Goal: Communication & Community: Share content

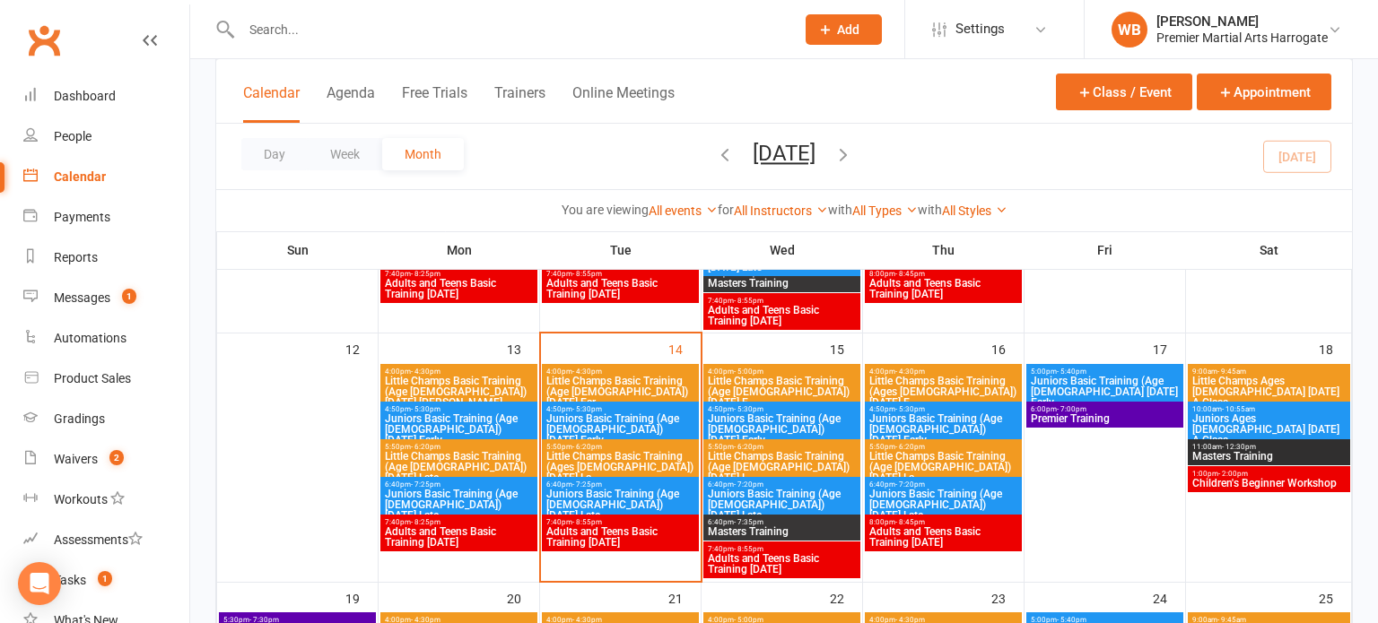
click at [632, 413] on span "Juniors Basic Training (Age [DEMOGRAPHIC_DATA]) [DATE] Early" at bounding box center [620, 429] width 150 height 32
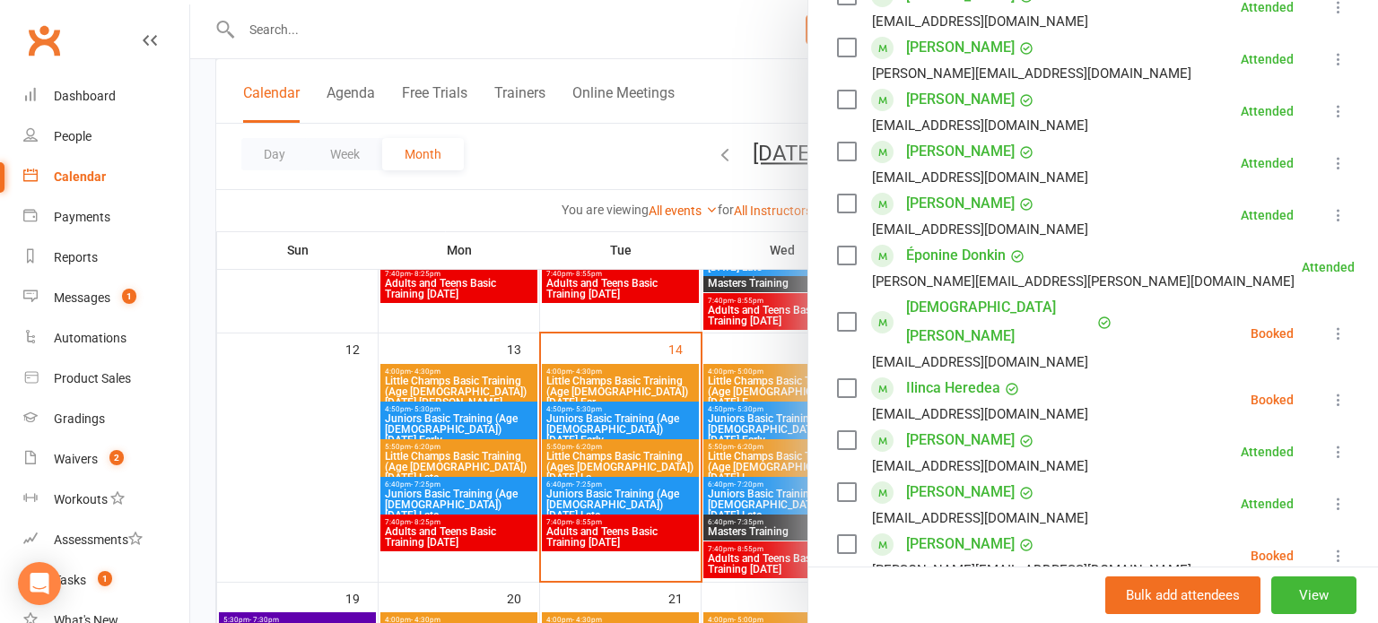
scroll to position [454, 0]
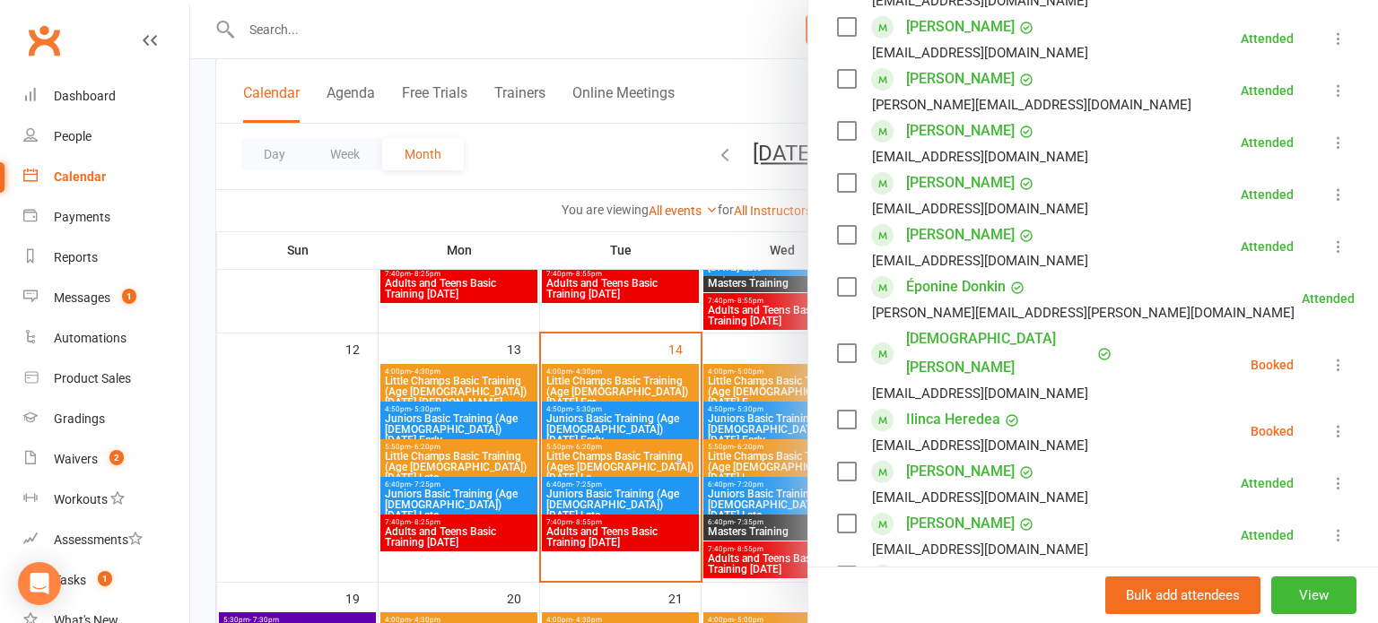
click at [936, 273] on link "Éponine Donkin" at bounding box center [956, 287] width 100 height 29
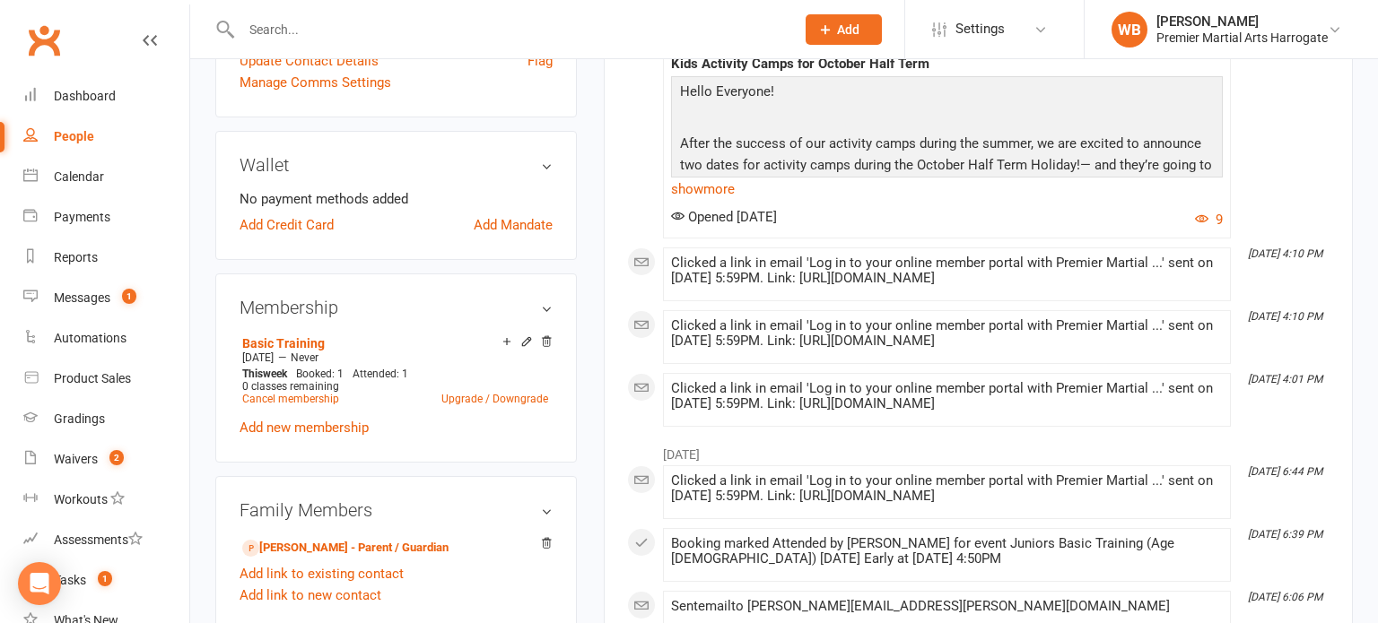
scroll to position [492, 0]
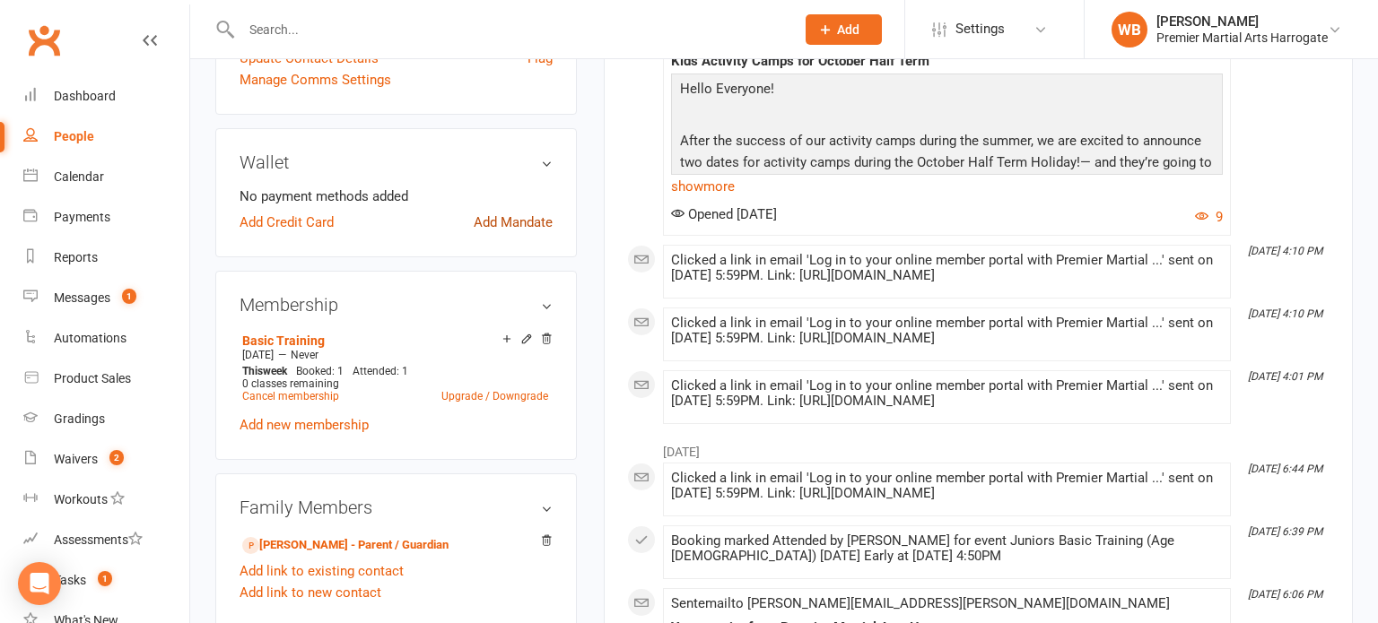
click at [530, 224] on link "Add Mandate" at bounding box center [513, 223] width 79 height 22
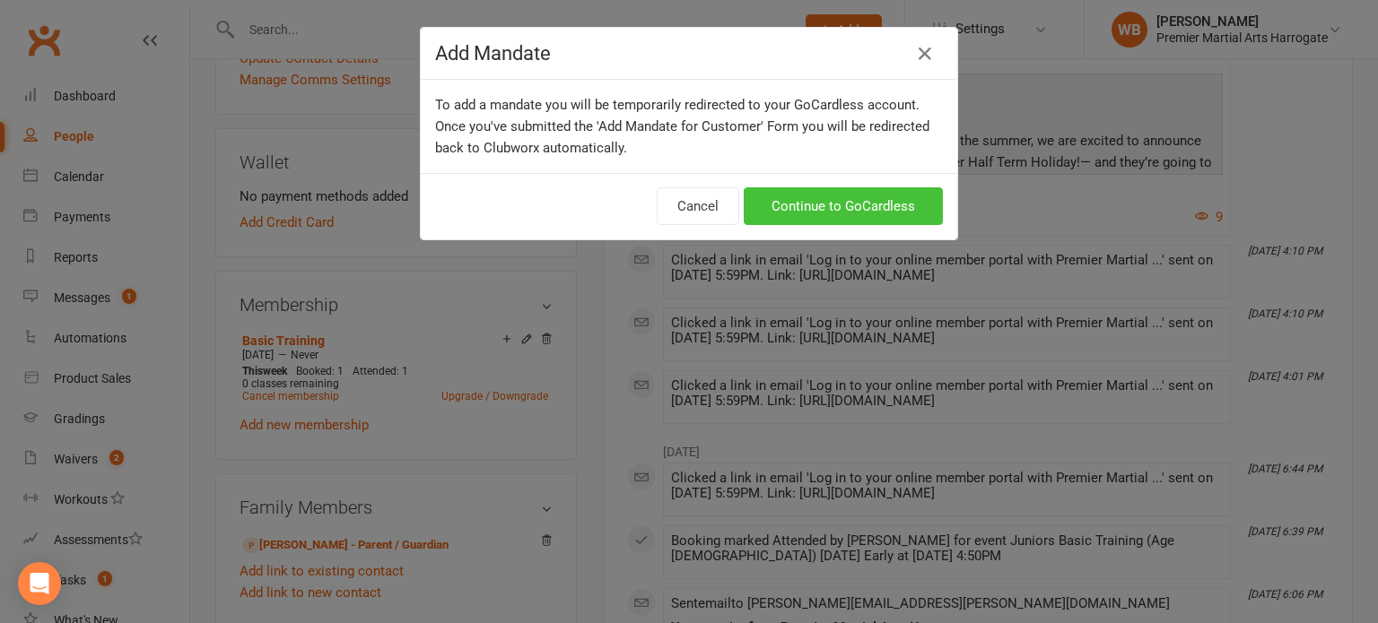
click at [805, 206] on link "Continue to GoCardless" at bounding box center [843, 206] width 199 height 38
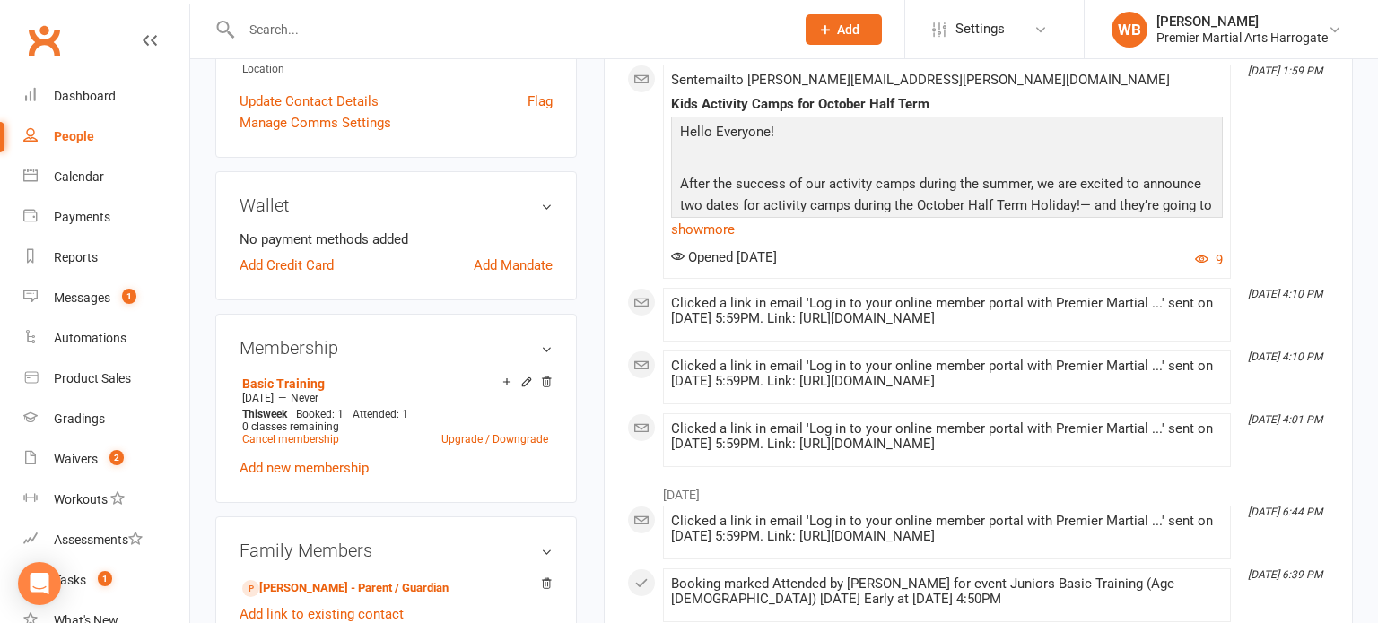
scroll to position [448, 0]
click at [90, 291] on div "Messages" at bounding box center [82, 298] width 57 height 14
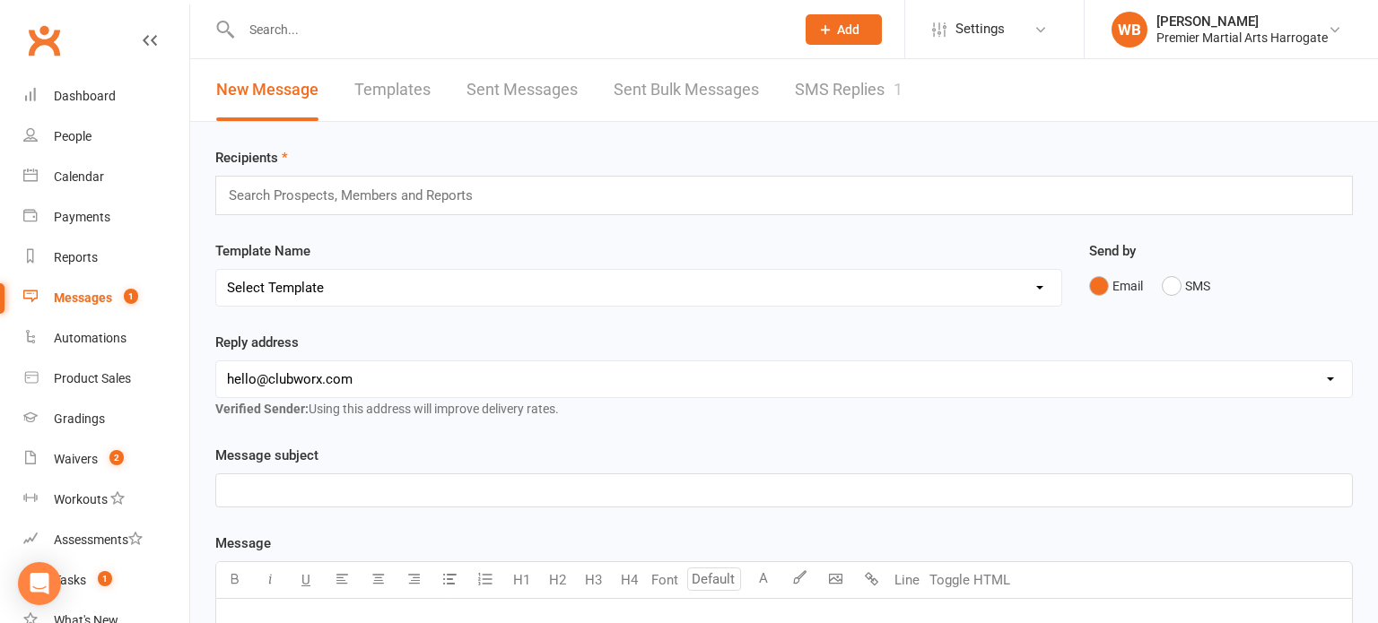
click at [437, 198] on input "text" at bounding box center [358, 195] width 263 height 23
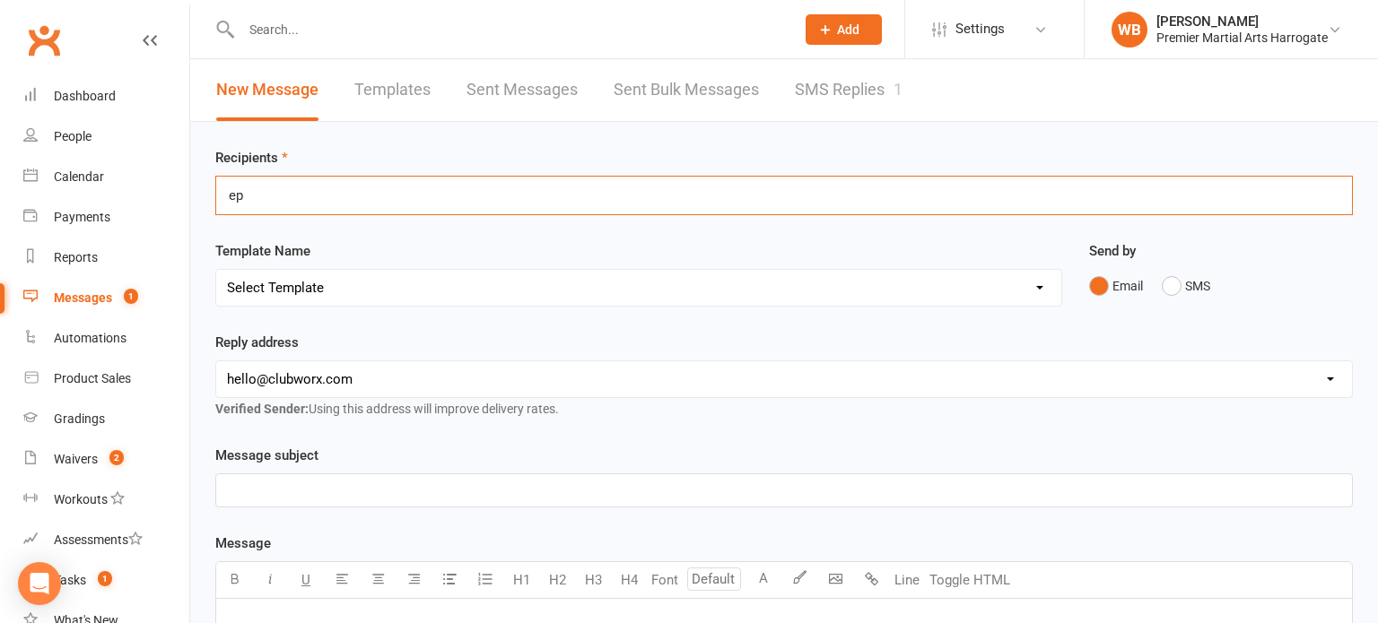
type input "e"
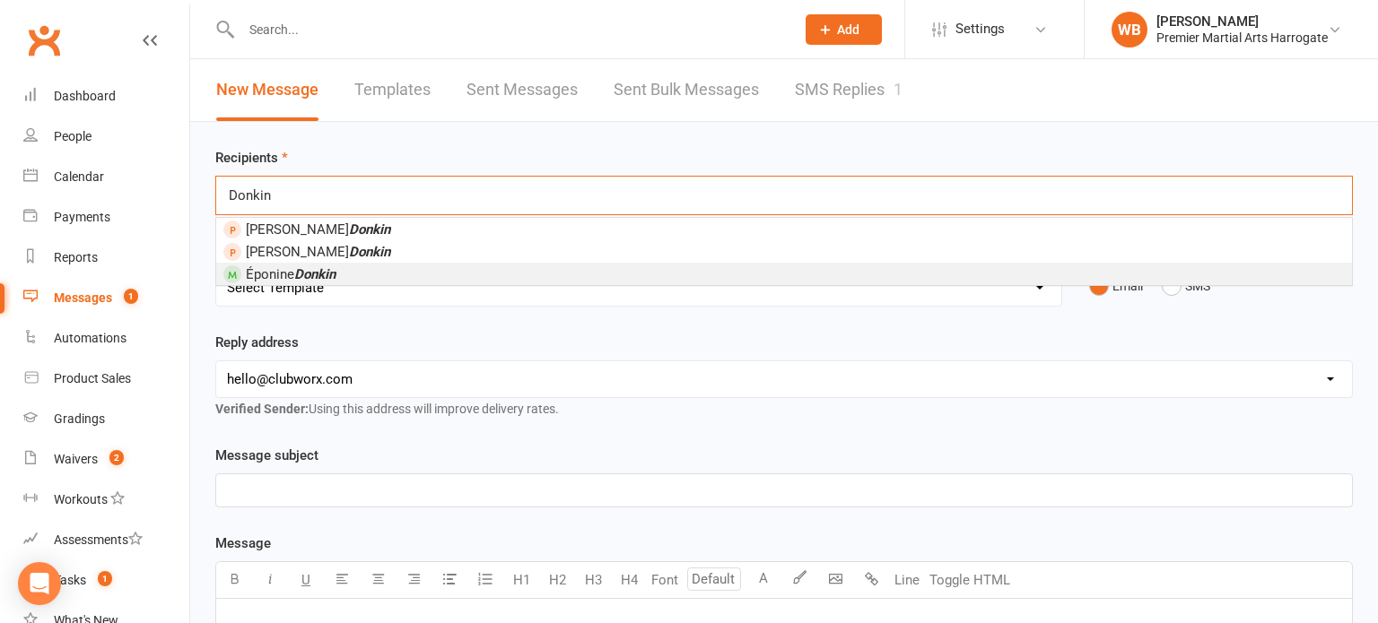
type input "Donkin"
click at [366, 266] on li "Éponine Donkin" at bounding box center [783, 274] width 1135 height 22
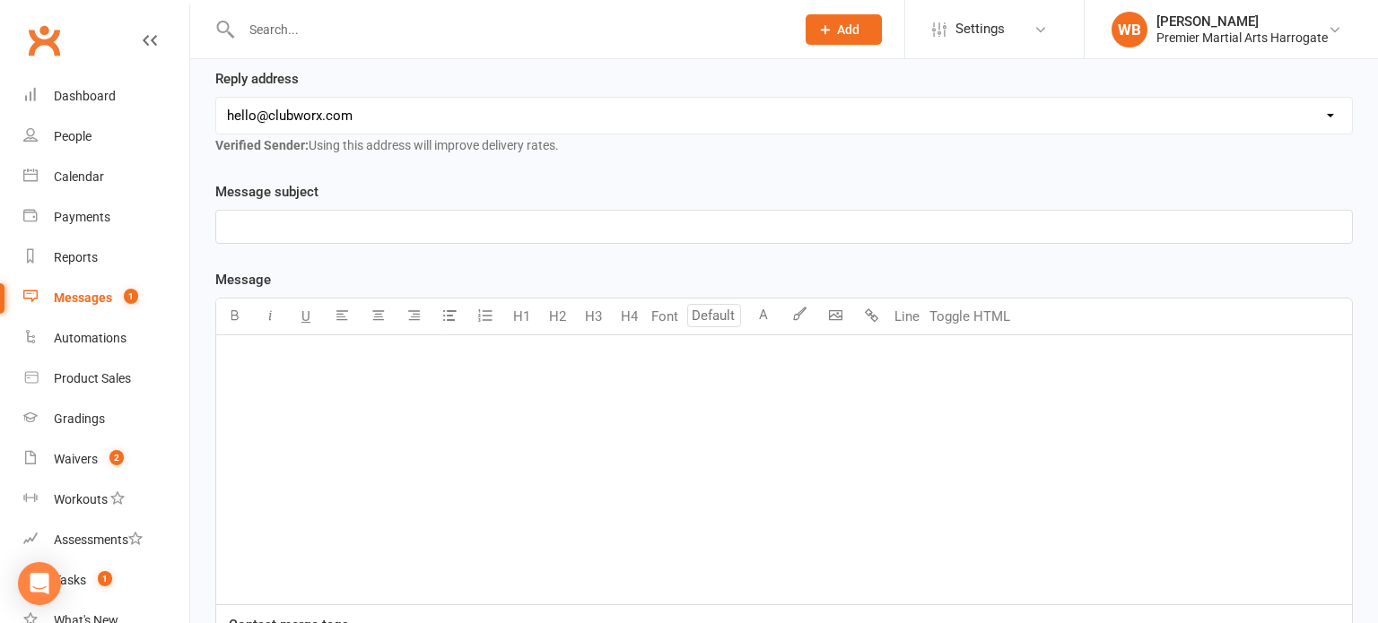
scroll to position [276, 0]
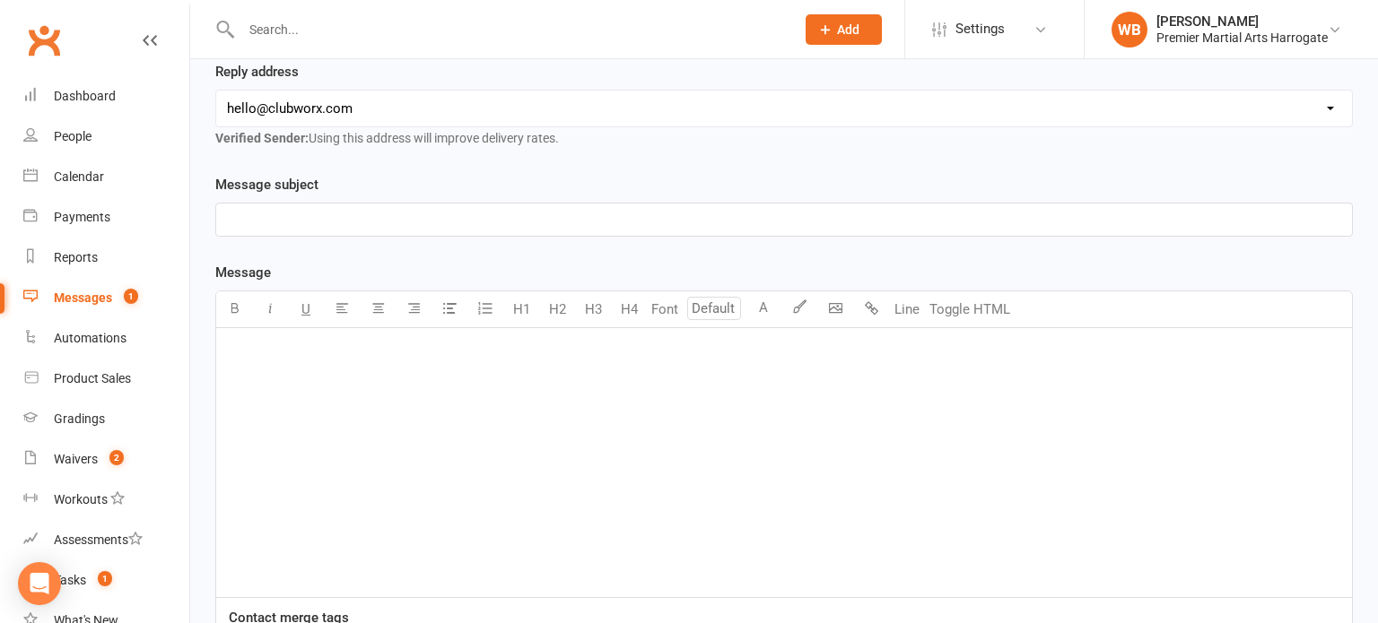
click at [374, 222] on p "﻿" at bounding box center [784, 220] width 1114 height 22
click at [299, 341] on p "﻿" at bounding box center [784, 352] width 1114 height 22
click at [318, 363] on div "﻿ ﻿ https://pay.gocardless.com/billing/static/collect-customer-details?id=BRF01…" at bounding box center [783, 462] width 1135 height 269
click at [263, 349] on p "﻿" at bounding box center [784, 352] width 1114 height 22
click at [378, 462] on div "Hi, ﻿ Here is the direct debit link: https://pay.gocardless.com/billing/static/…" at bounding box center [783, 462] width 1135 height 269
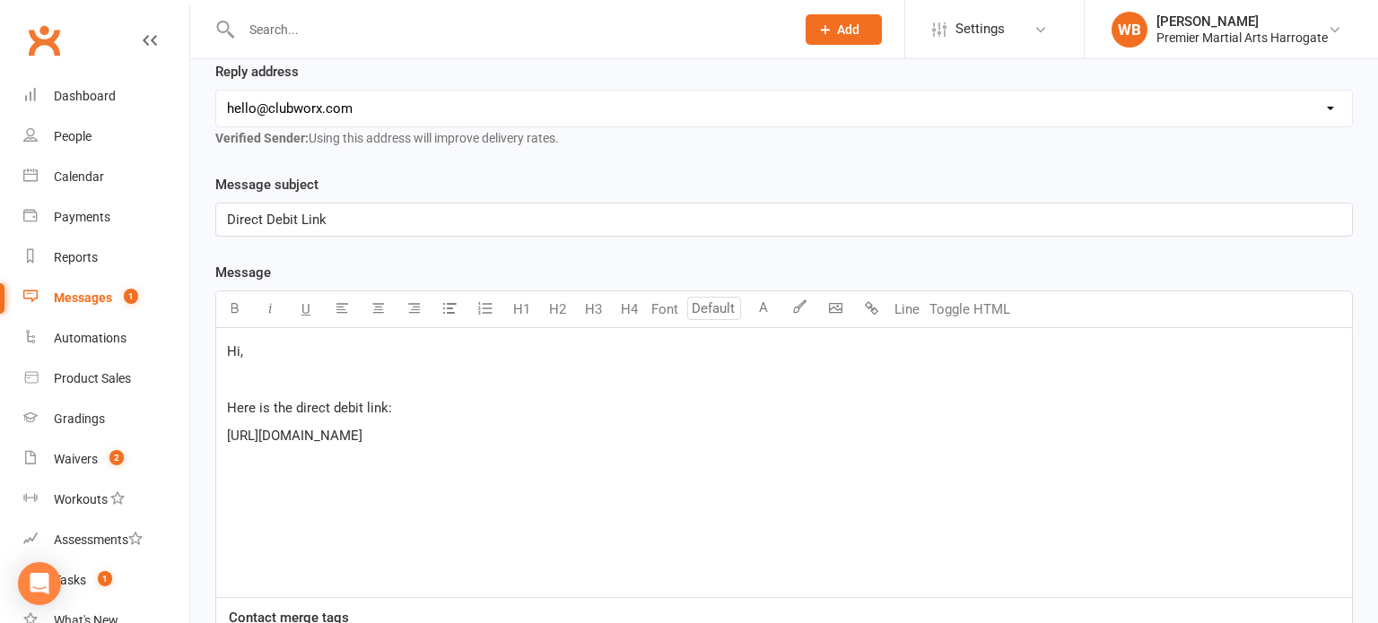
click at [235, 466] on div "Hi, ﻿ Here is the direct debit link: https://pay.gocardless.com/billing/static/…" at bounding box center [783, 462] width 1135 height 269
click at [1148, 450] on div "Hi, ﻿ Here is the direct debit link: https://pay.gocardless.com/billing/static/…" at bounding box center [783, 462] width 1135 height 269
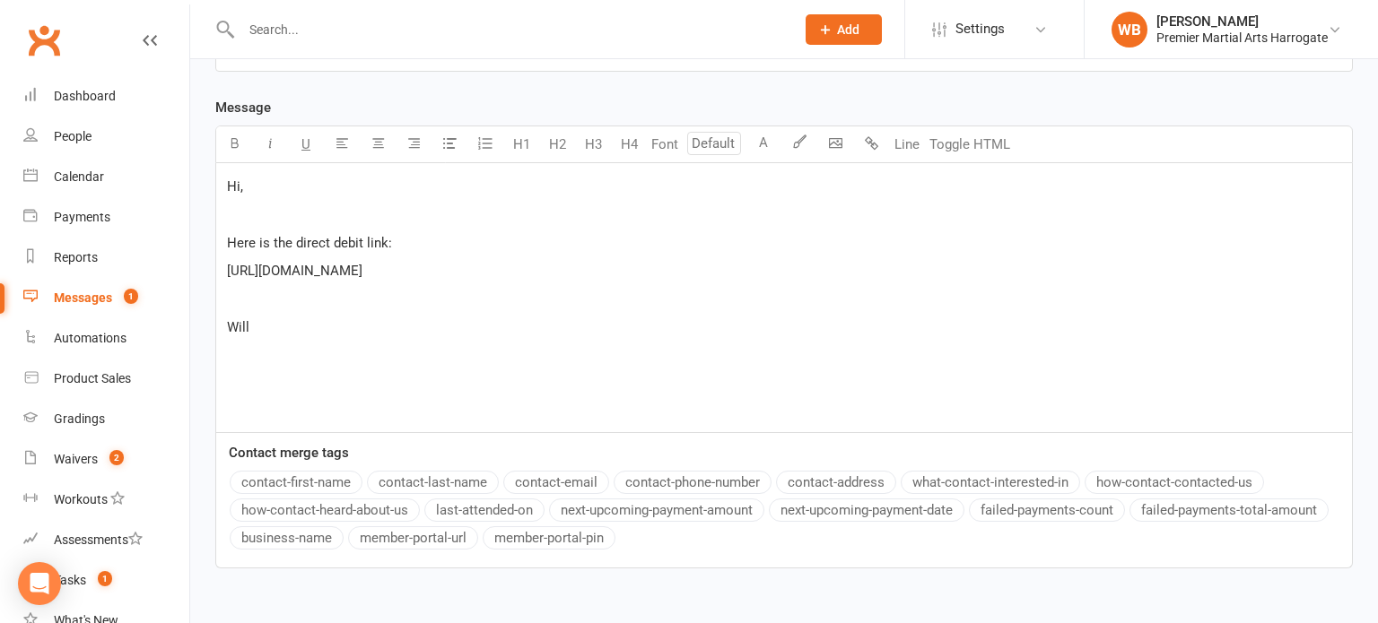
scroll to position [543, 0]
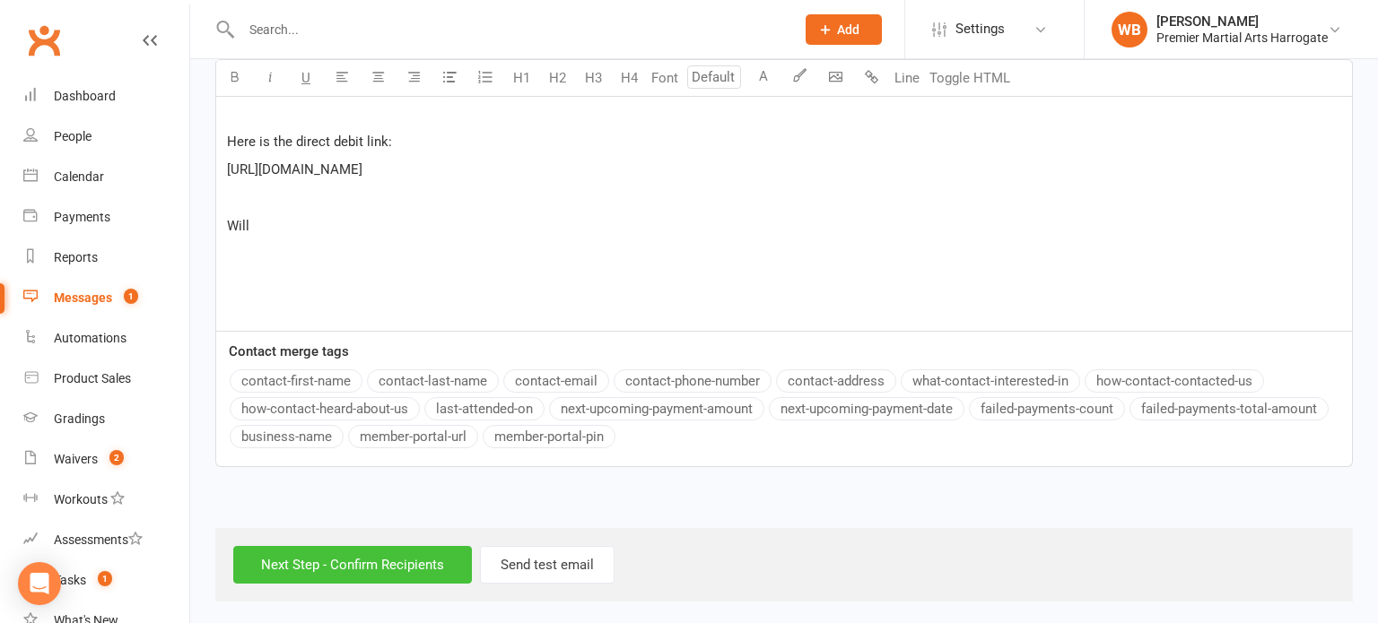
click at [364, 567] on input "Next Step - Confirm Recipients" at bounding box center [352, 565] width 239 height 38
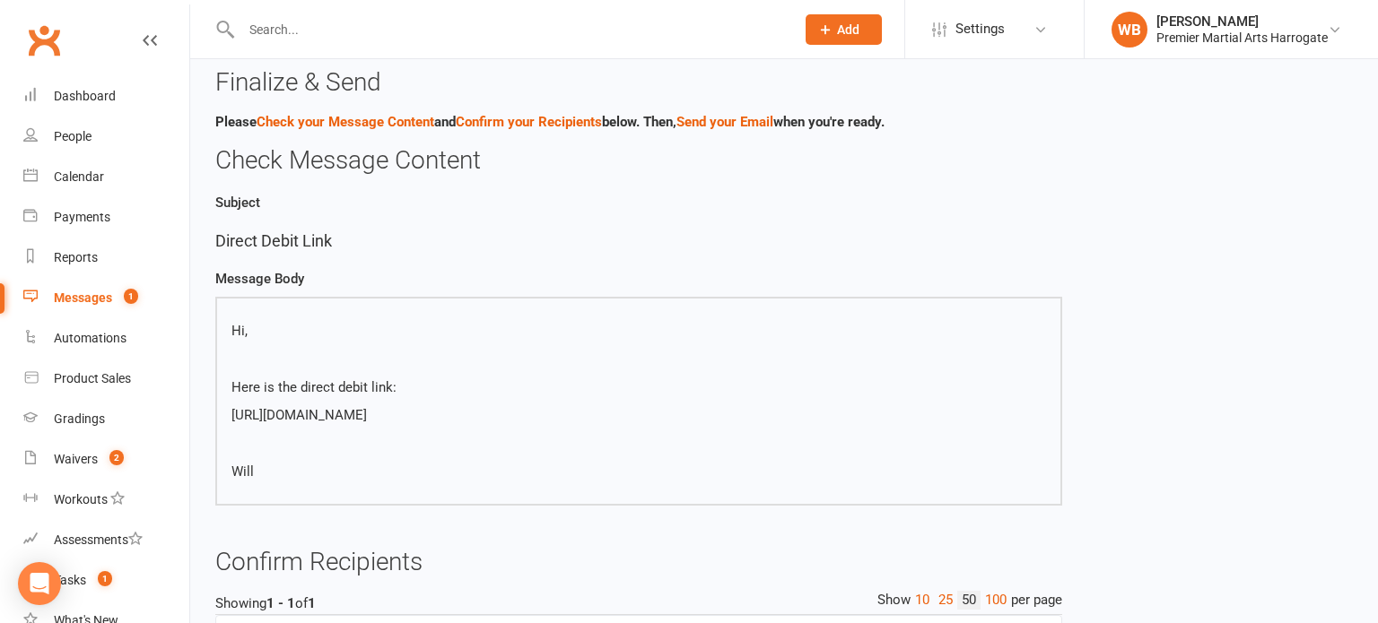
scroll to position [262, 0]
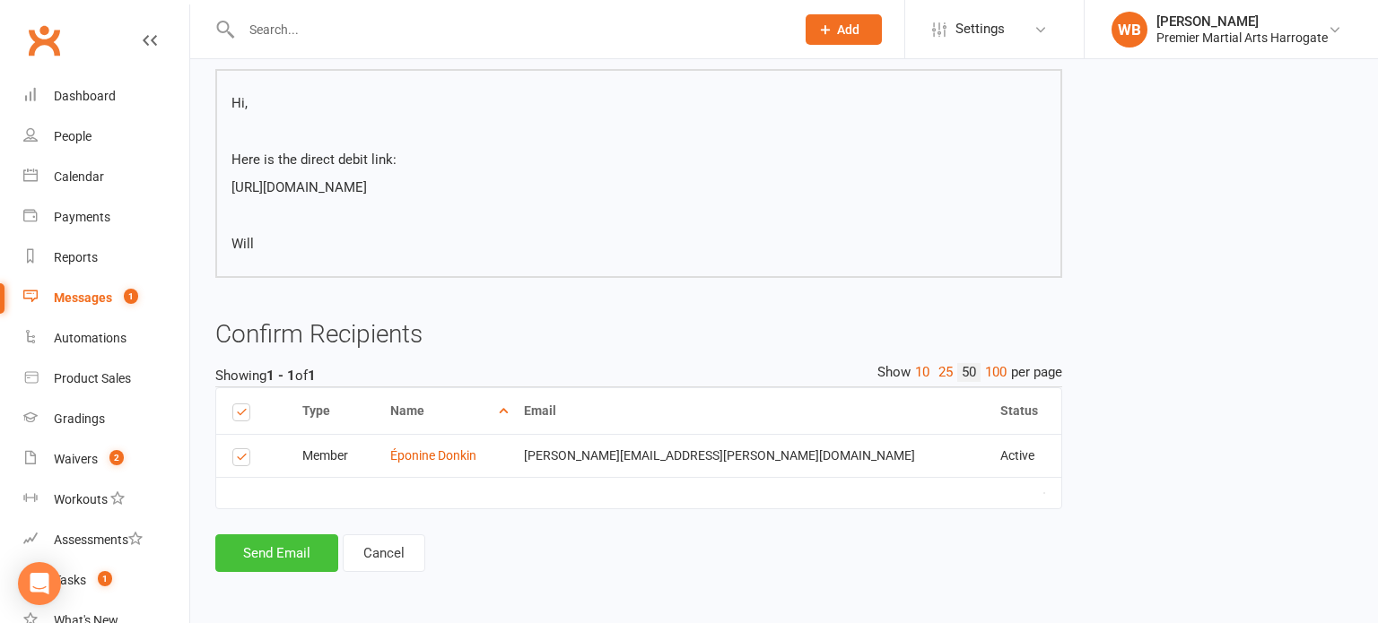
click at [279, 543] on button "Send Email" at bounding box center [276, 554] width 123 height 38
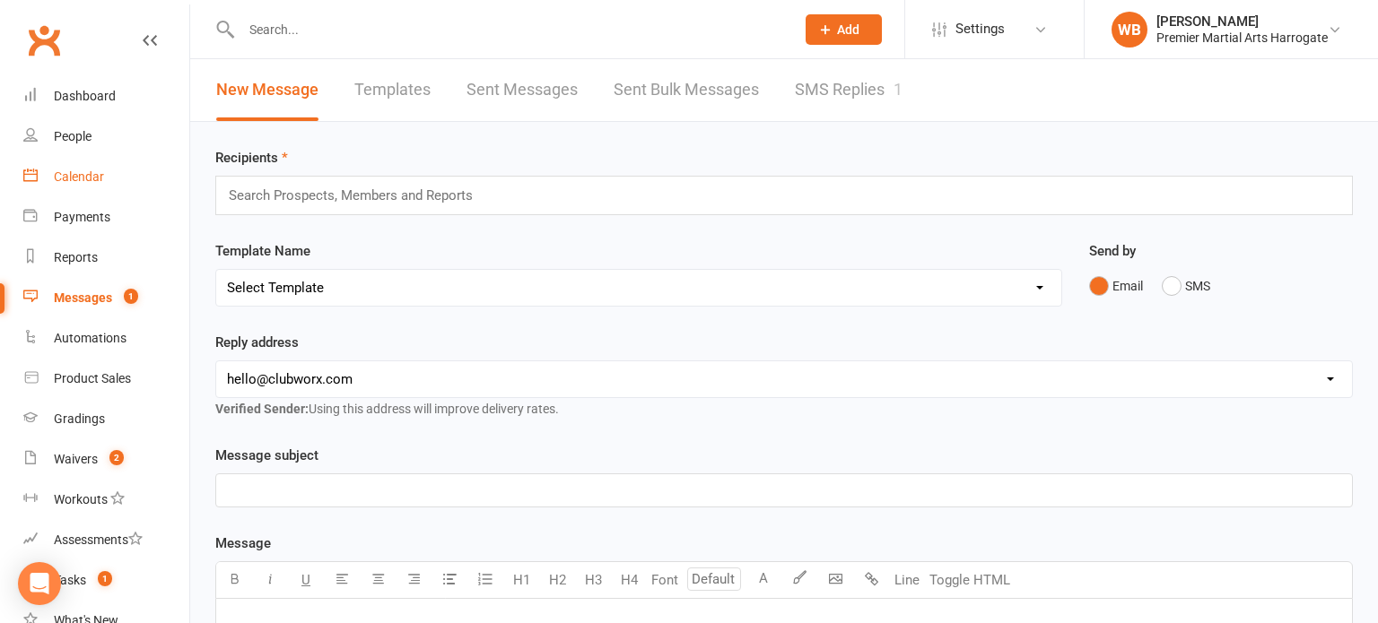
click at [160, 170] on link "Calendar" at bounding box center [106, 177] width 166 height 40
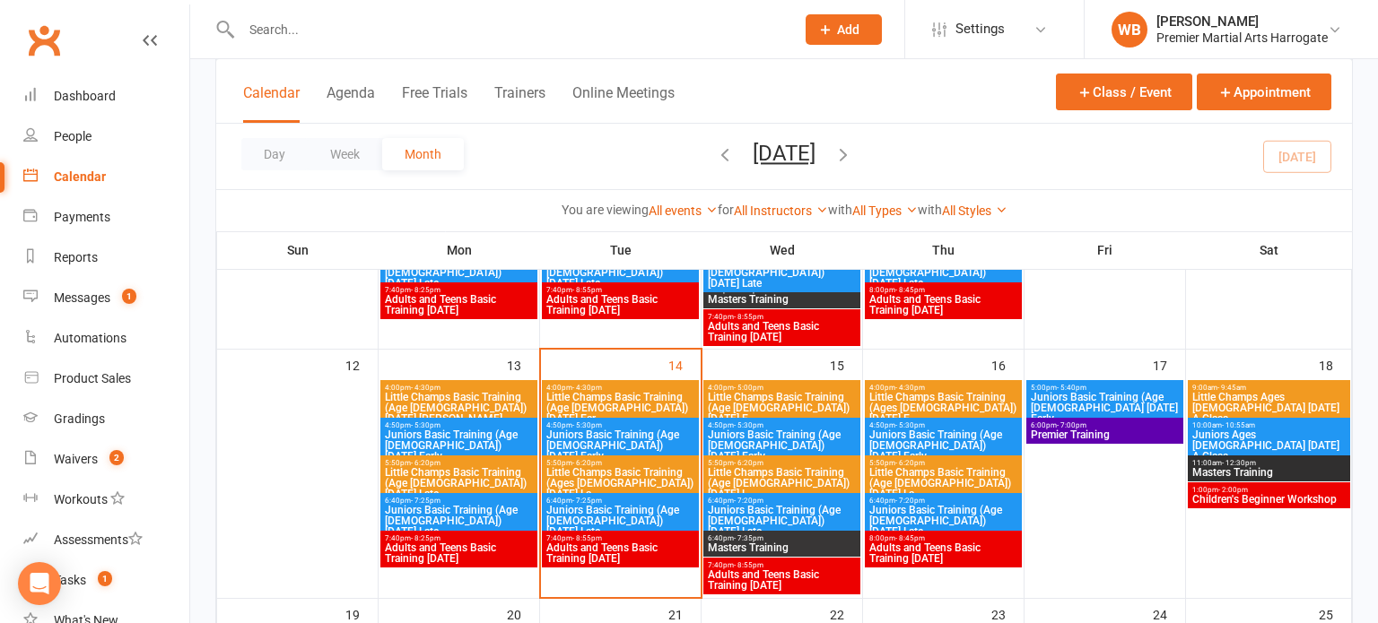
scroll to position [561, 0]
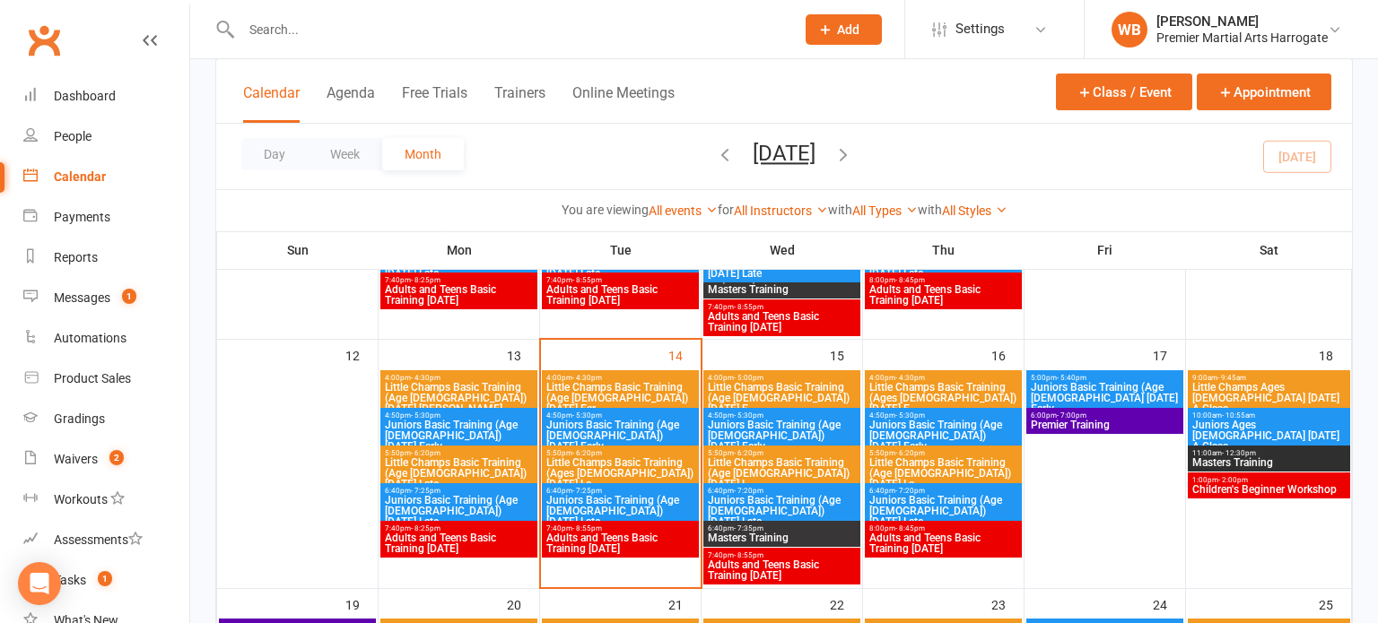
click at [651, 427] on span "Juniors Basic Training (Age [DEMOGRAPHIC_DATA]) [DATE] Early" at bounding box center [620, 436] width 150 height 32
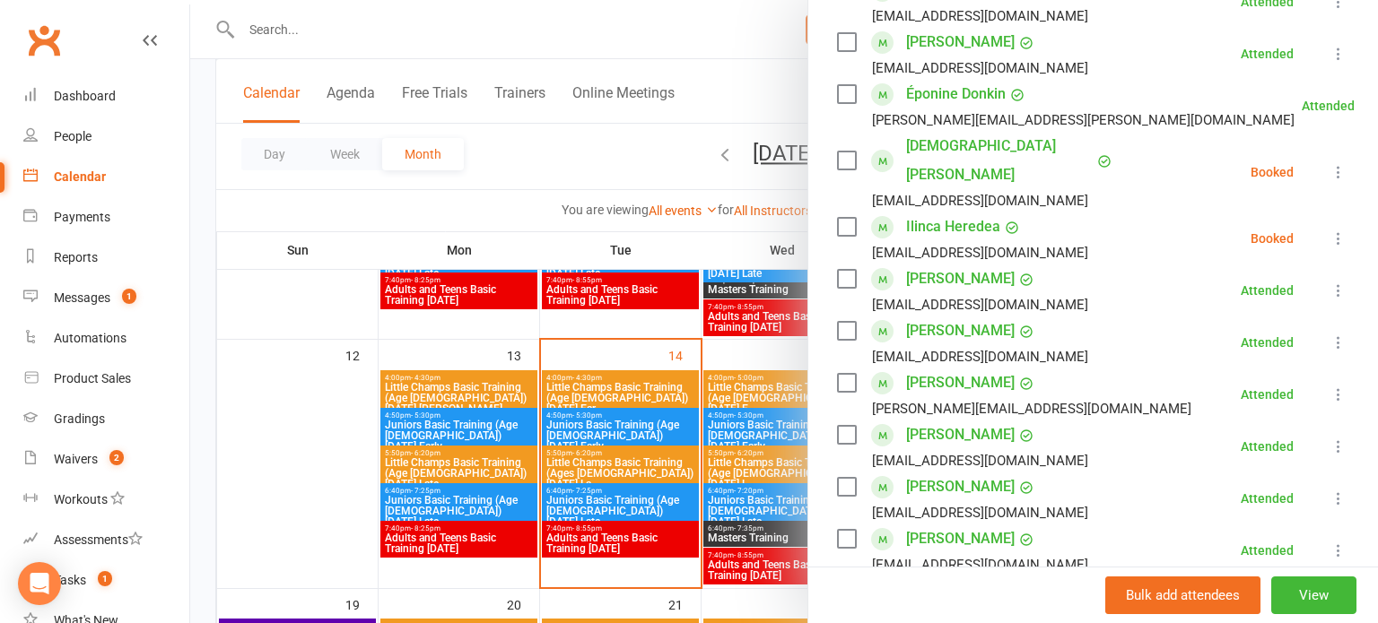
scroll to position [645, 0]
click at [1337, 165] on icon at bounding box center [1338, 174] width 18 height 18
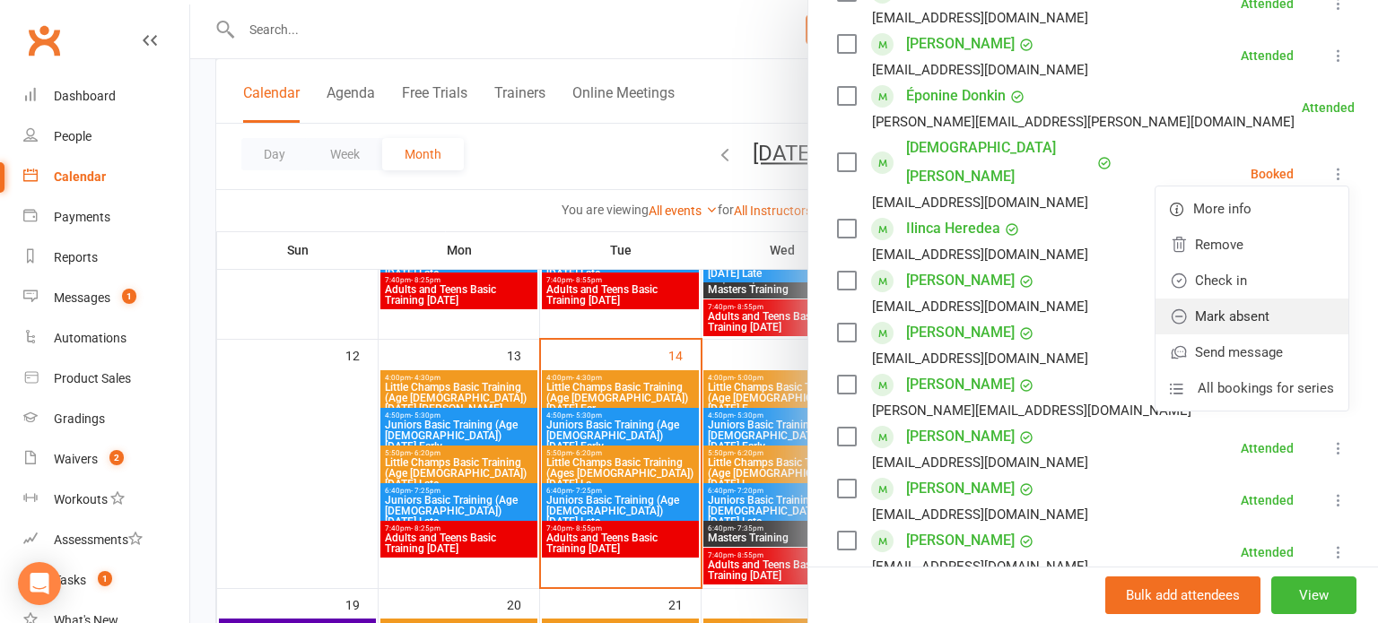
click at [1223, 299] on link "Mark absent" at bounding box center [1251, 317] width 193 height 36
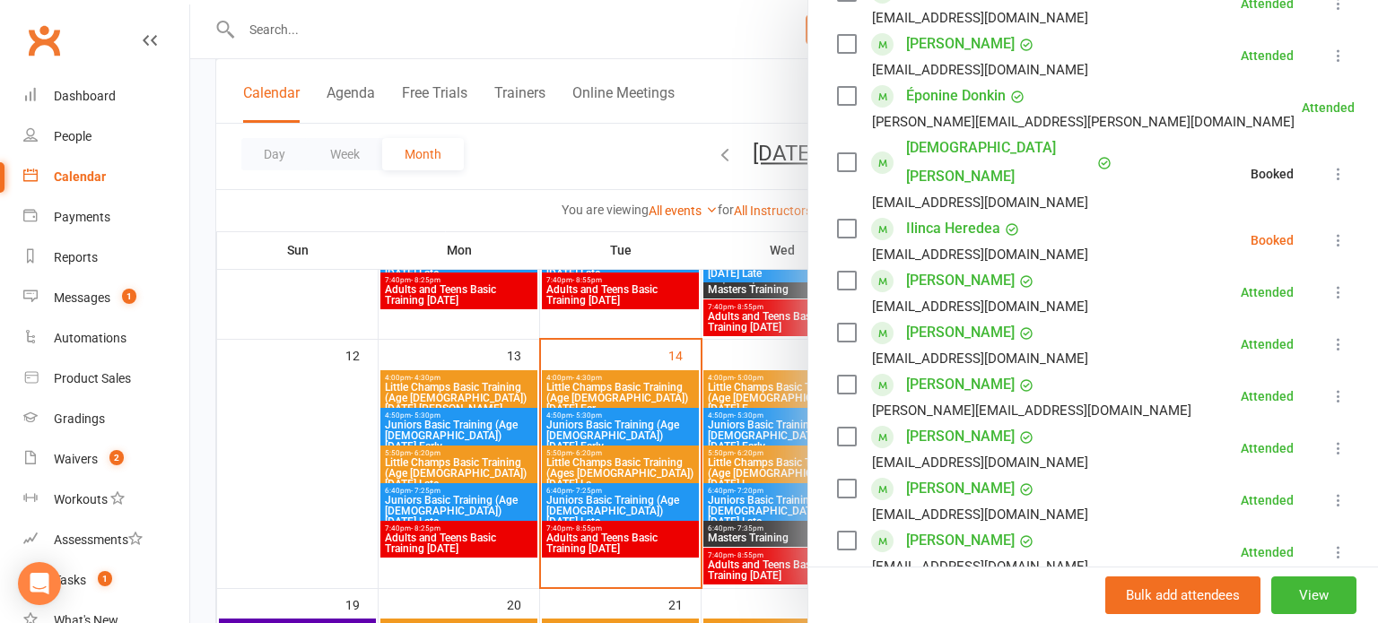
click at [1351, 185] on div "Class kiosk mode Roll call 4:50 PM - 5:30 PM, Tuesday, October, 14, 2025 with O…" at bounding box center [1093, 191] width 570 height 1521
click at [1349, 173] on div "Class kiosk mode Roll call 4:50 PM - 5:30 PM, Tuesday, October, 14, 2025 with O…" at bounding box center [1093, 191] width 570 height 1521
click at [1340, 231] on icon at bounding box center [1338, 240] width 18 height 18
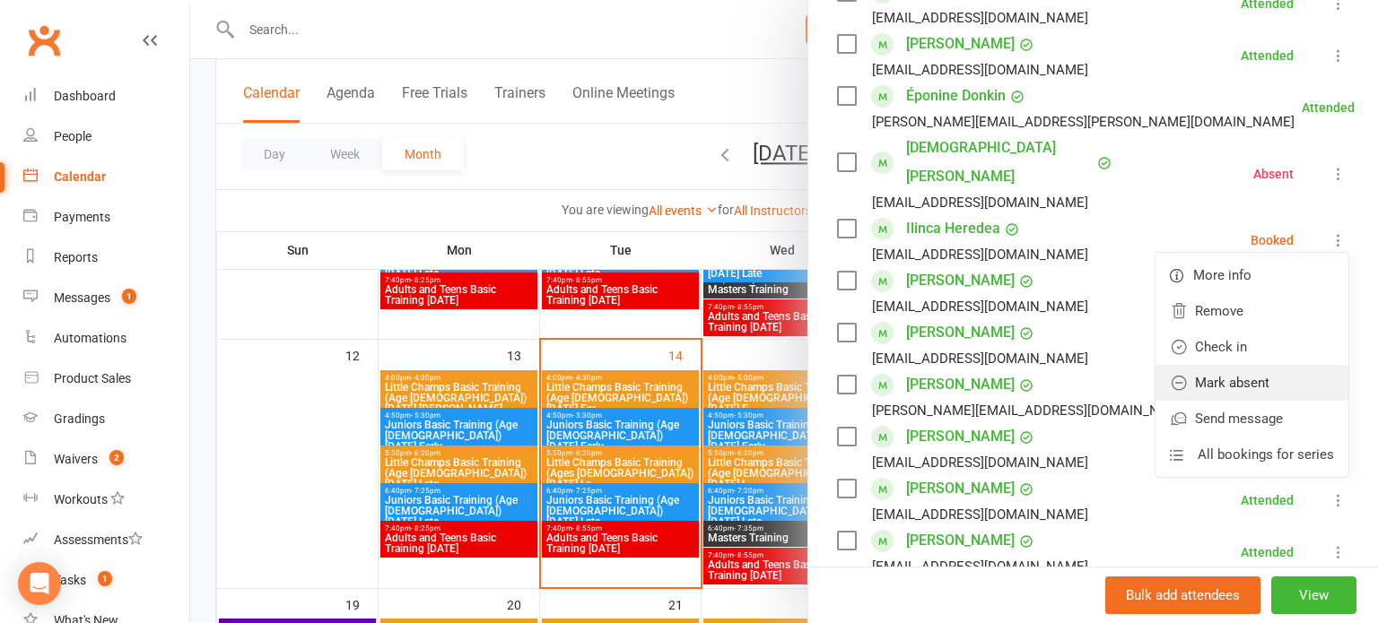
click at [1215, 365] on link "Mark absent" at bounding box center [1251, 383] width 193 height 36
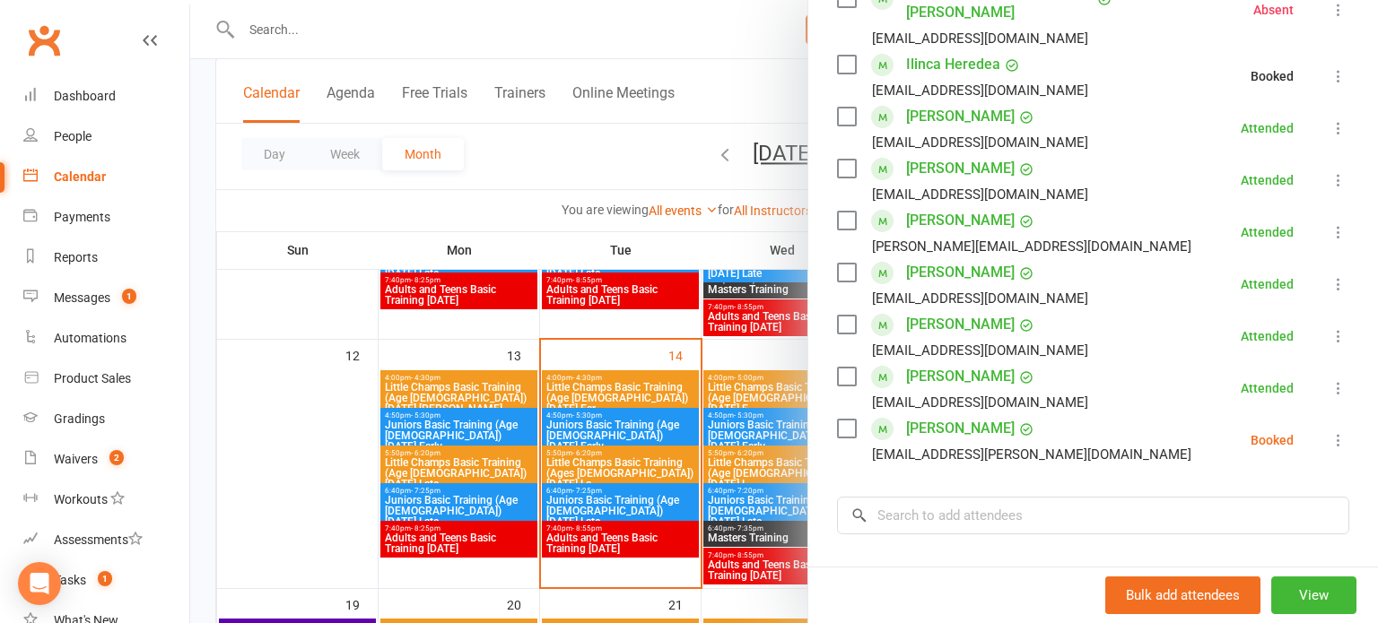
scroll to position [828, 0]
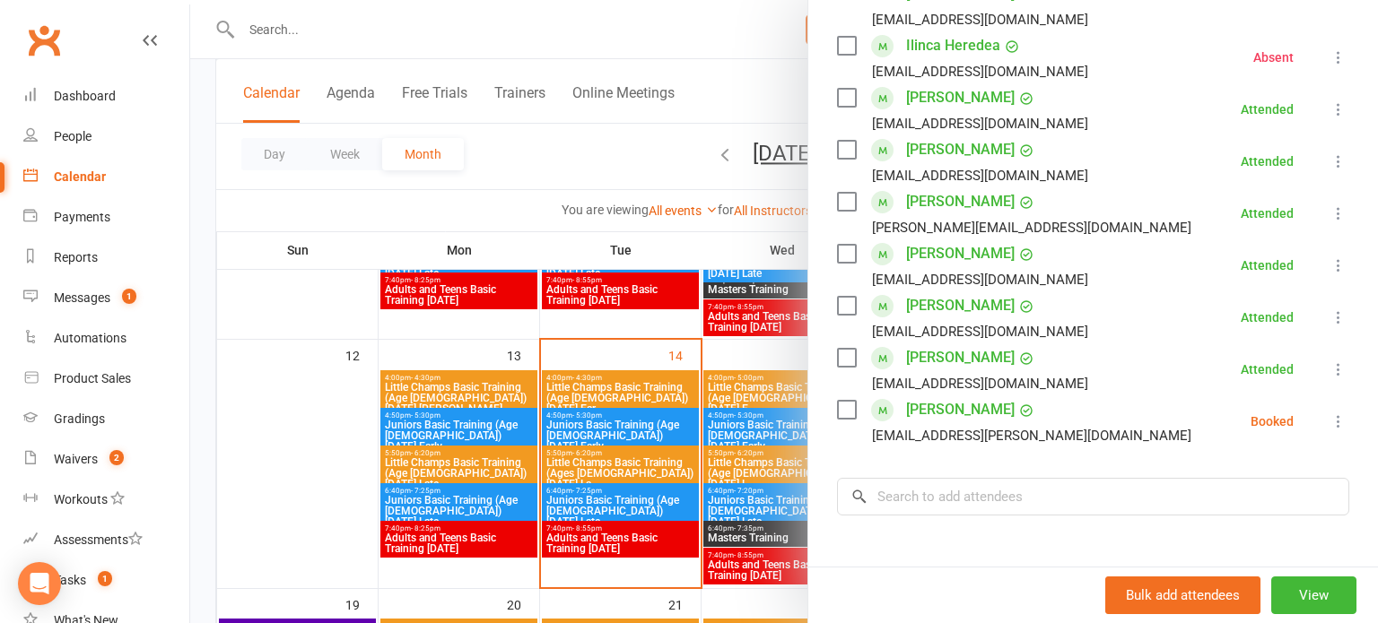
click at [1335, 413] on icon at bounding box center [1338, 422] width 18 height 18
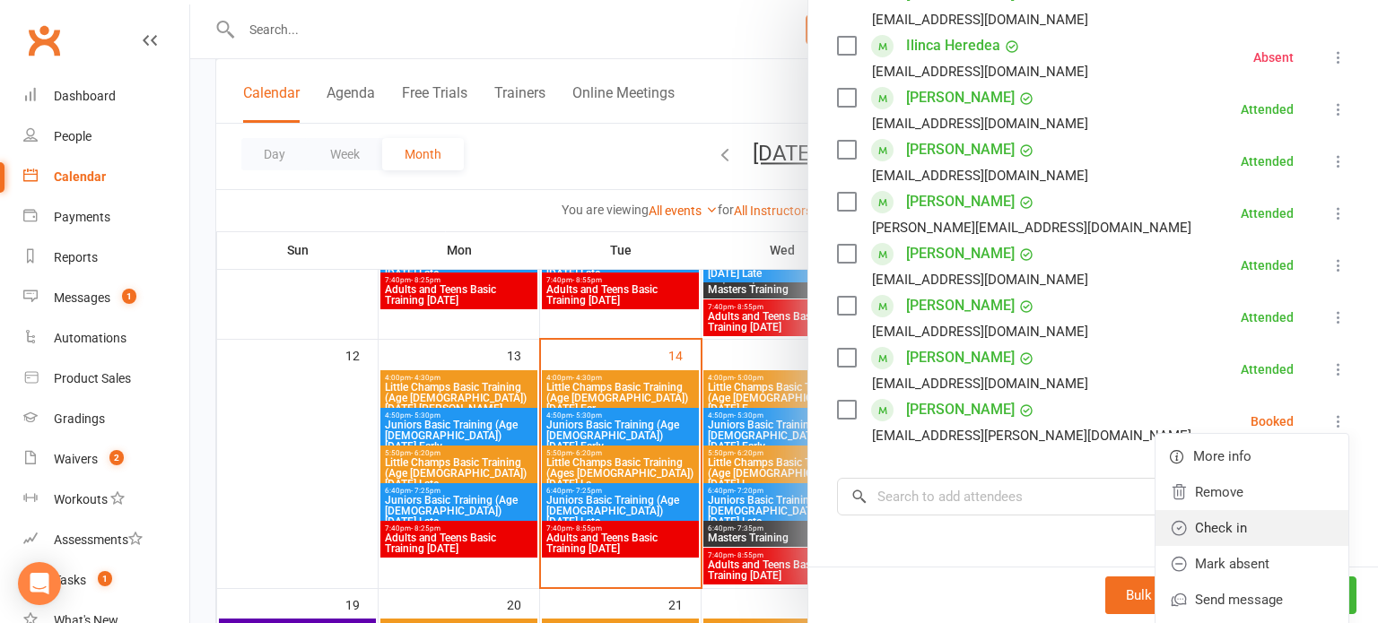
click at [1244, 510] on link "Check in" at bounding box center [1251, 528] width 193 height 36
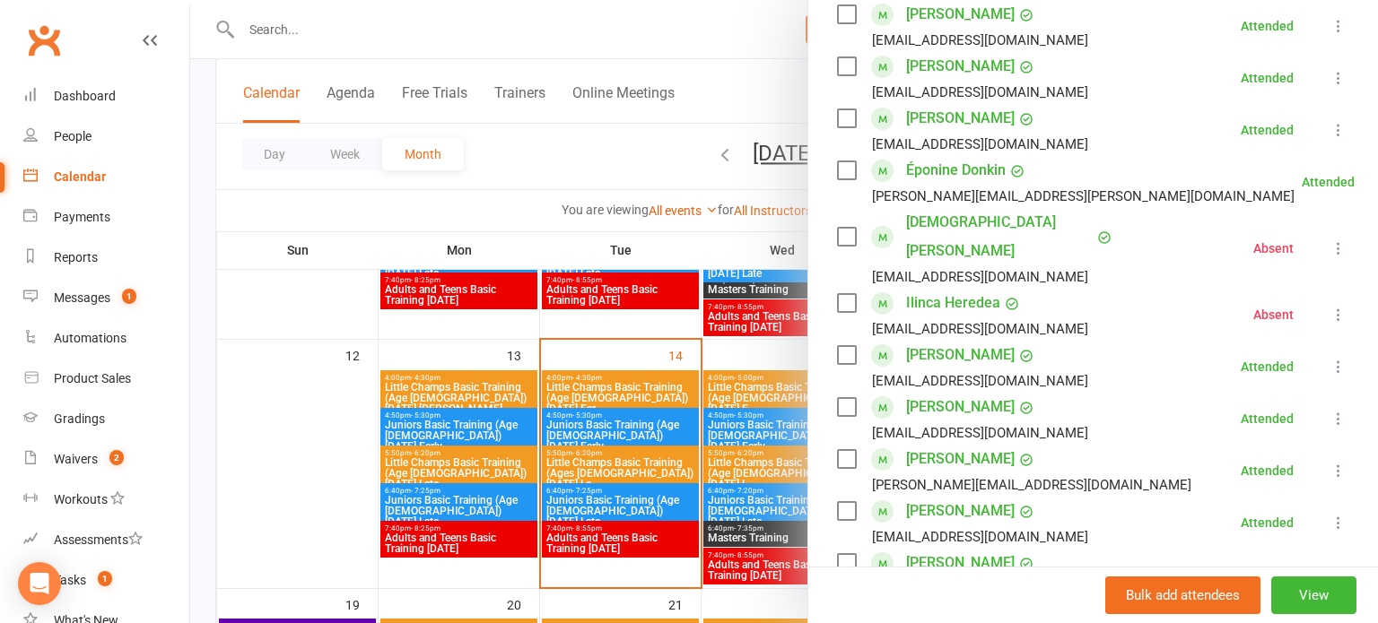
scroll to position [972, 0]
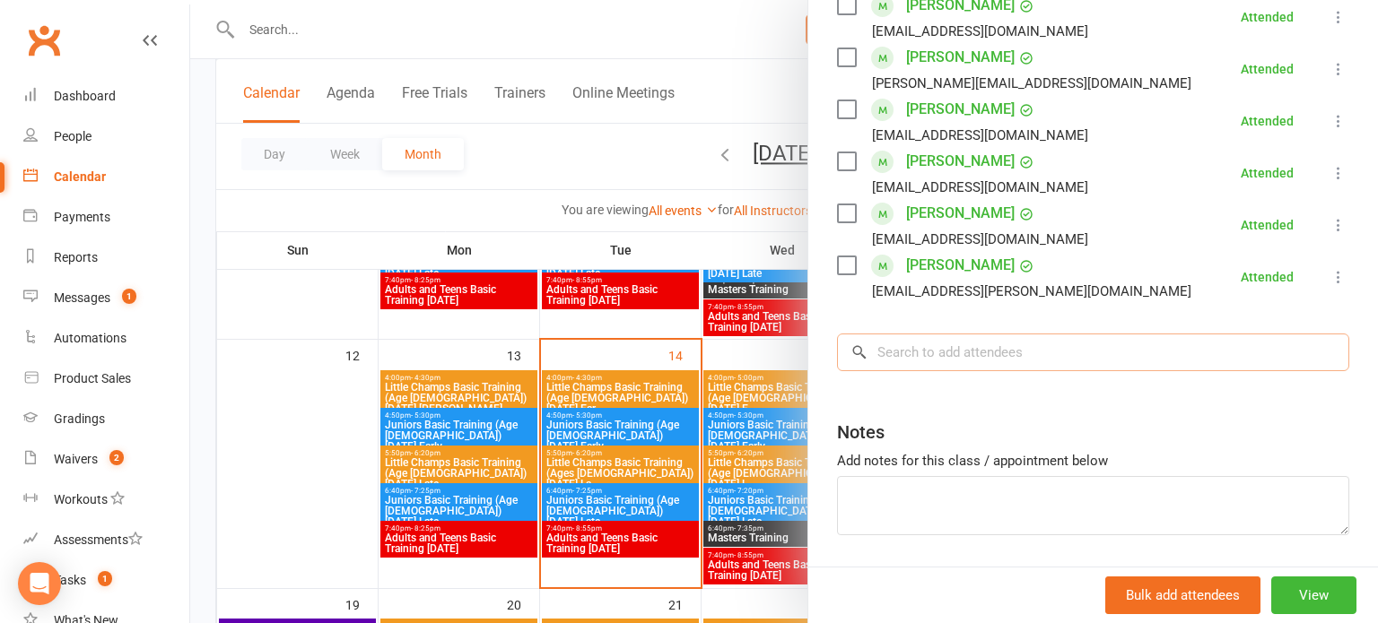
click at [1177, 334] on input "search" at bounding box center [1093, 353] width 512 height 38
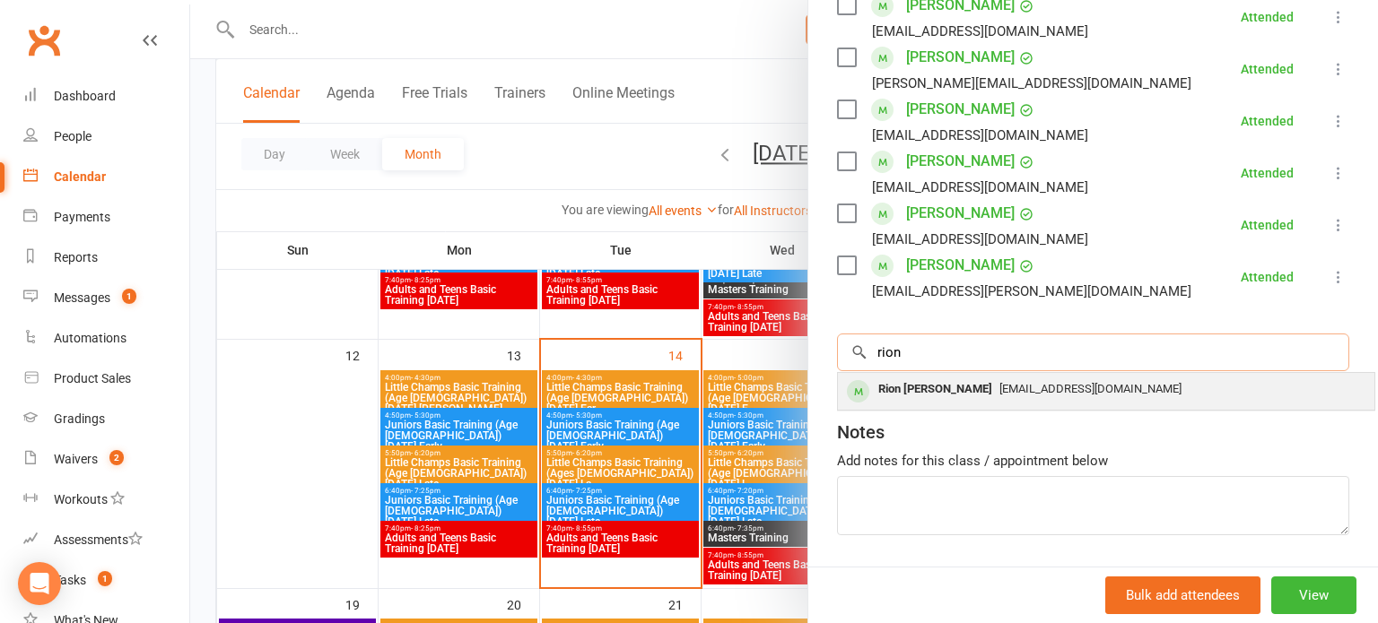
type input "rion"
click at [1153, 373] on div "Rion Julian Burata-Sanchez melai02_2006@yahoo.com" at bounding box center [1106, 391] width 536 height 37
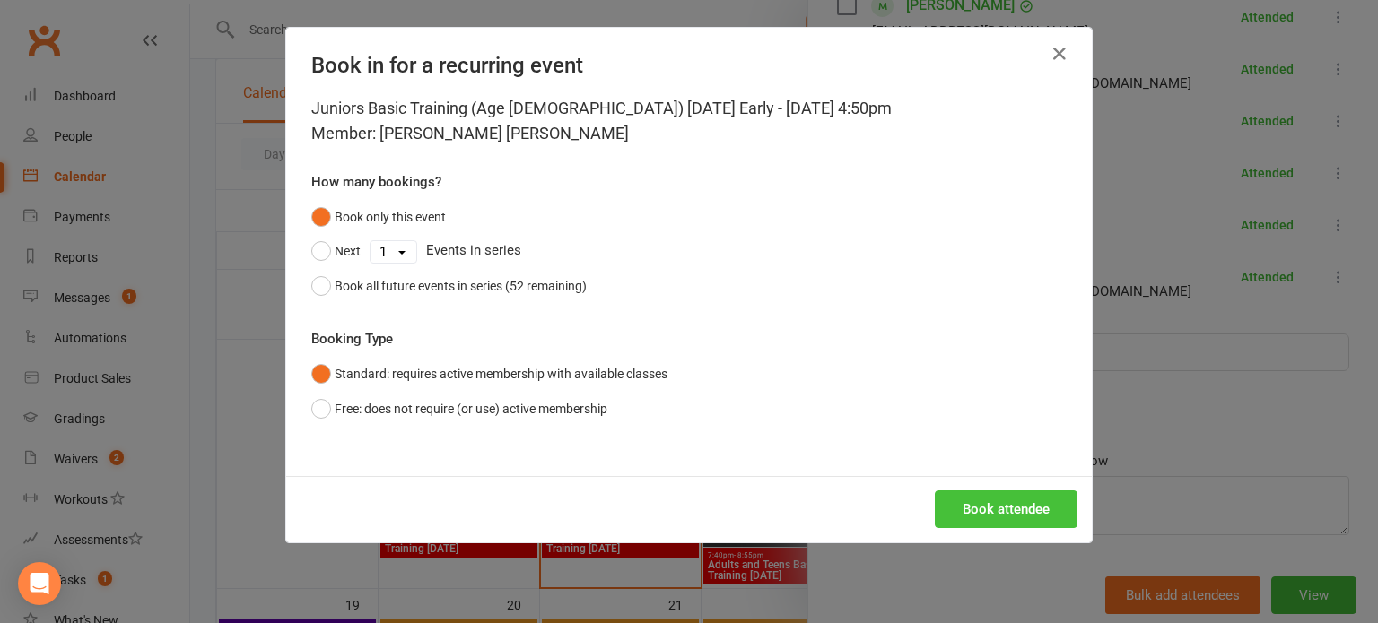
click at [991, 507] on button "Book attendee" at bounding box center [1006, 510] width 143 height 38
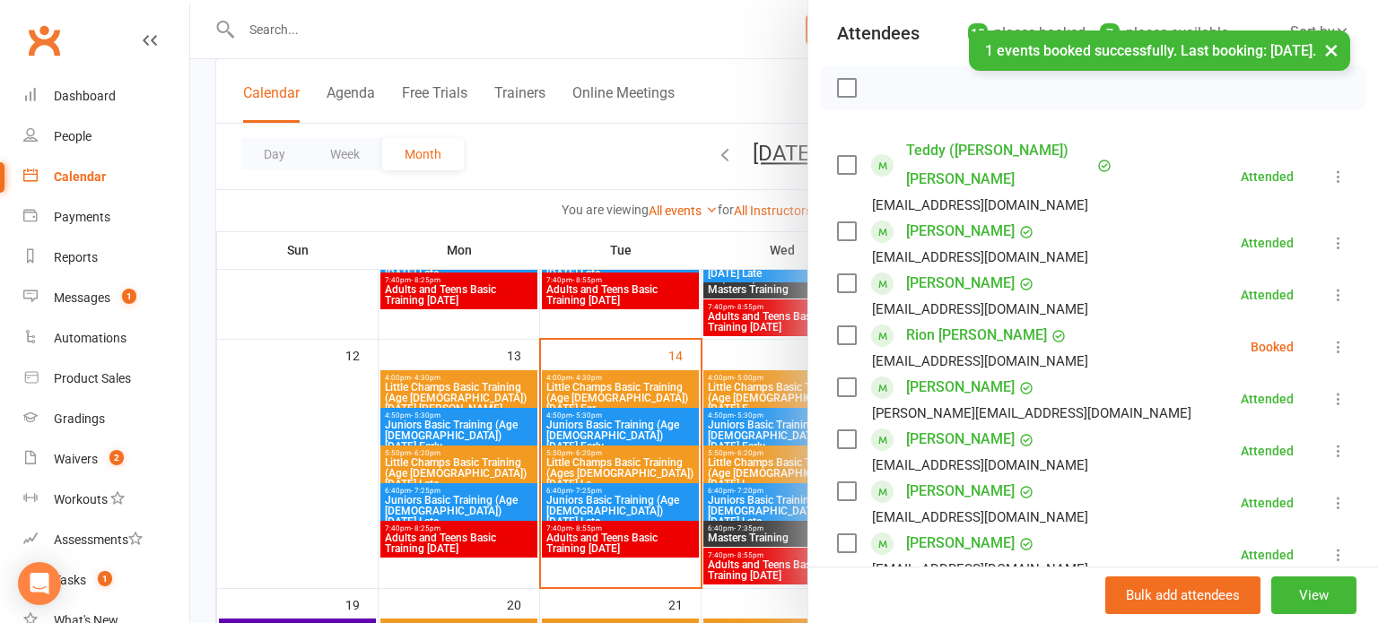
scroll to position [195, 0]
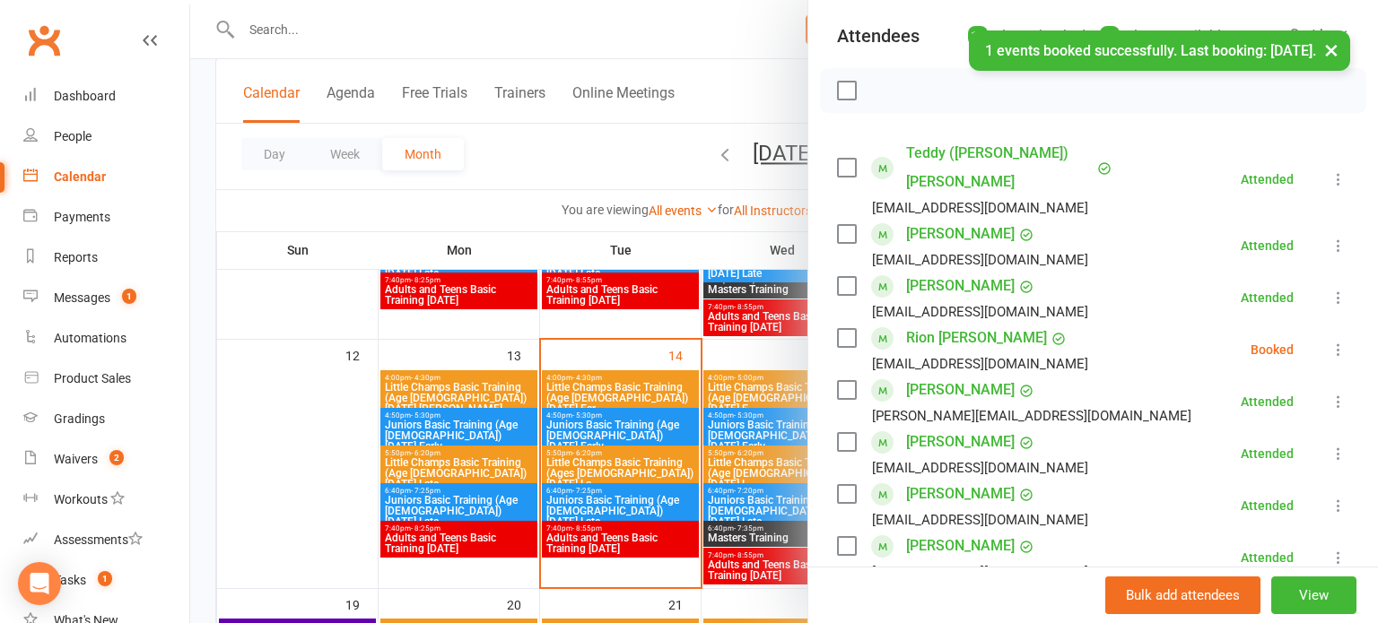
click at [1341, 341] on icon at bounding box center [1338, 350] width 18 height 18
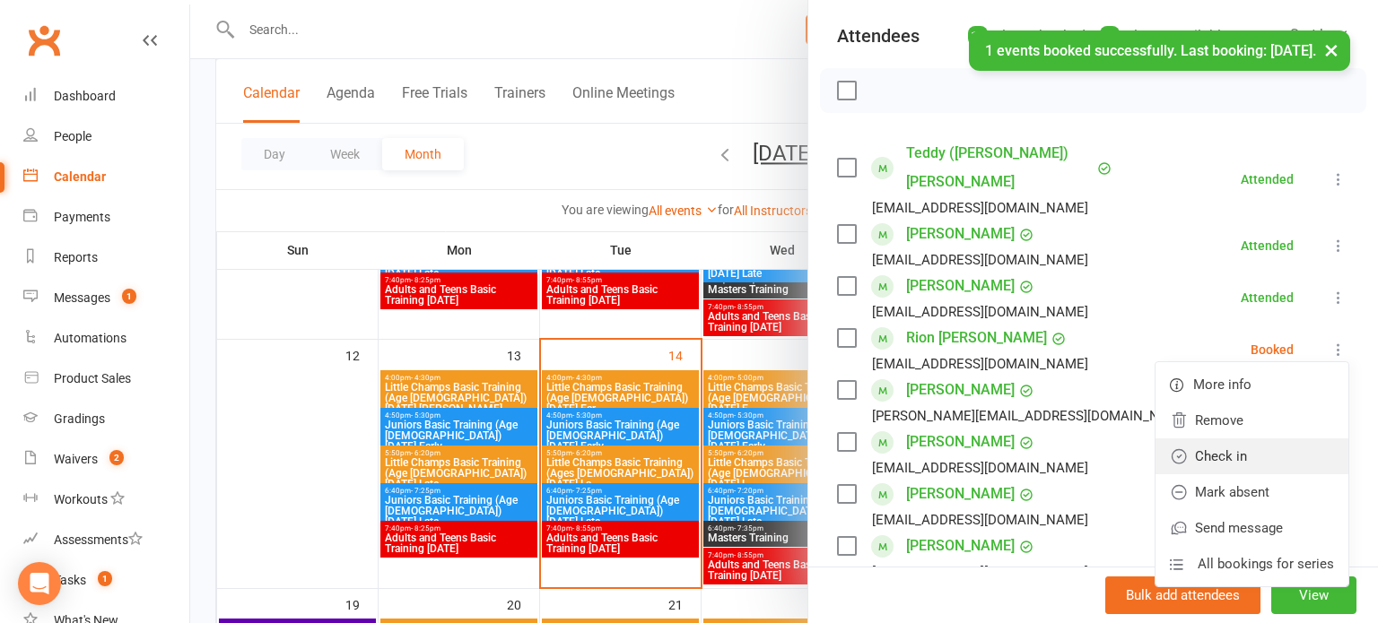
click at [1250, 439] on link "Check in" at bounding box center [1251, 457] width 193 height 36
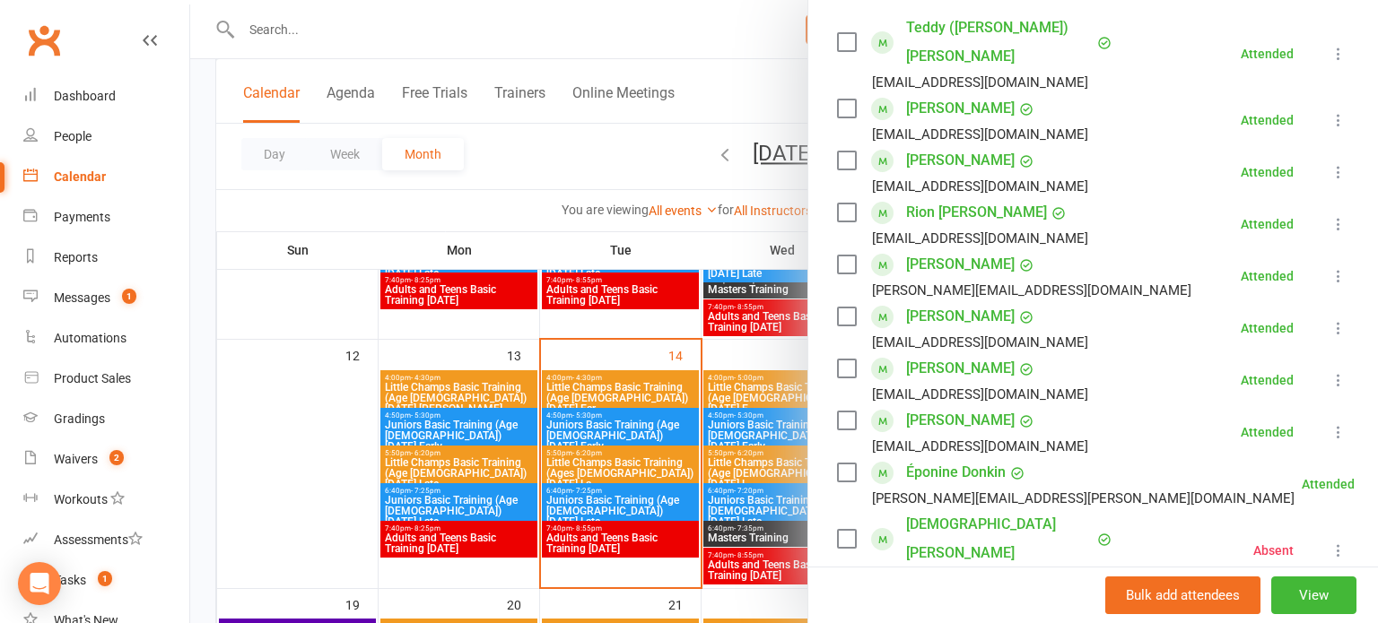
scroll to position [319, 0]
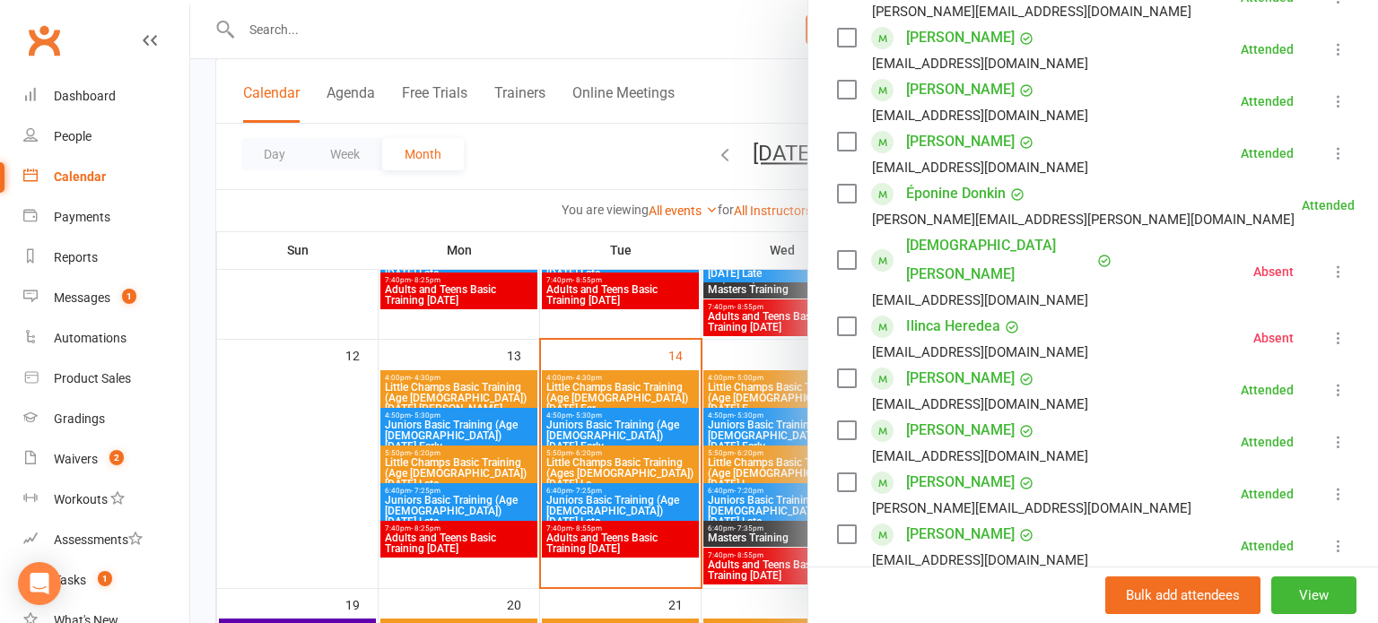
click at [1190, 364] on li "Jada Jenkins b.tch@icloud.com Attended More info Remove Mark absent Undo check-…" at bounding box center [1093, 390] width 512 height 52
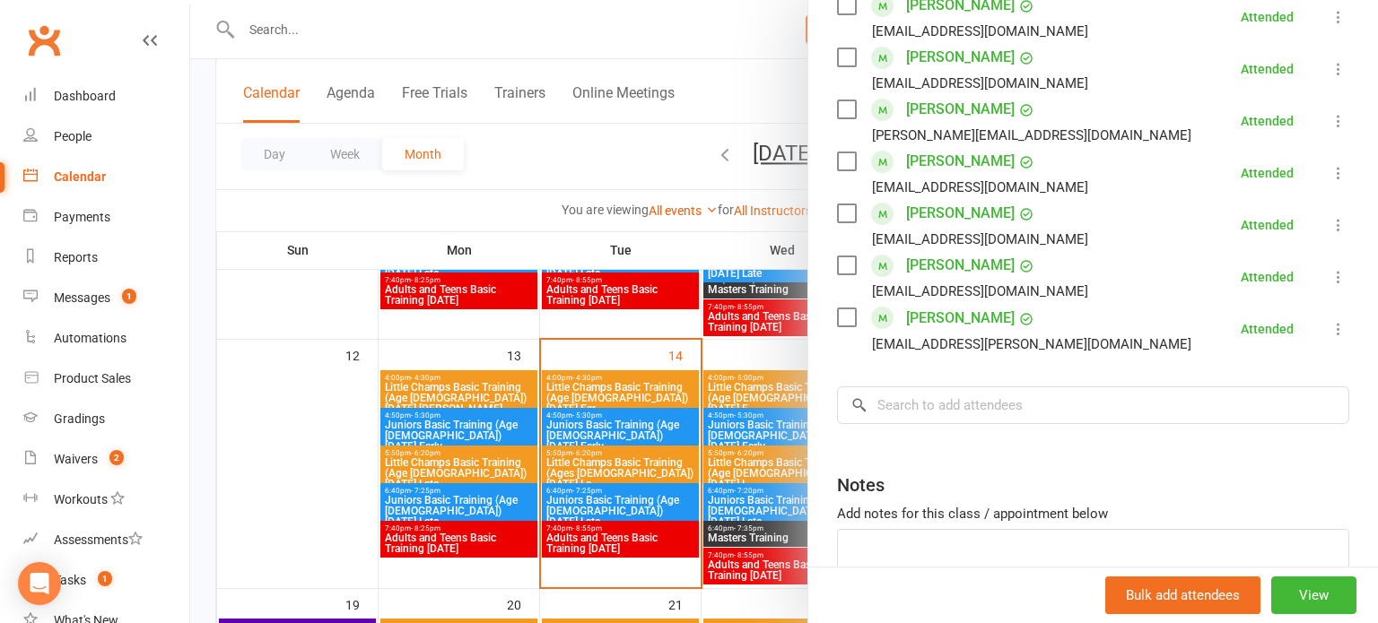
scroll to position [1023, 0]
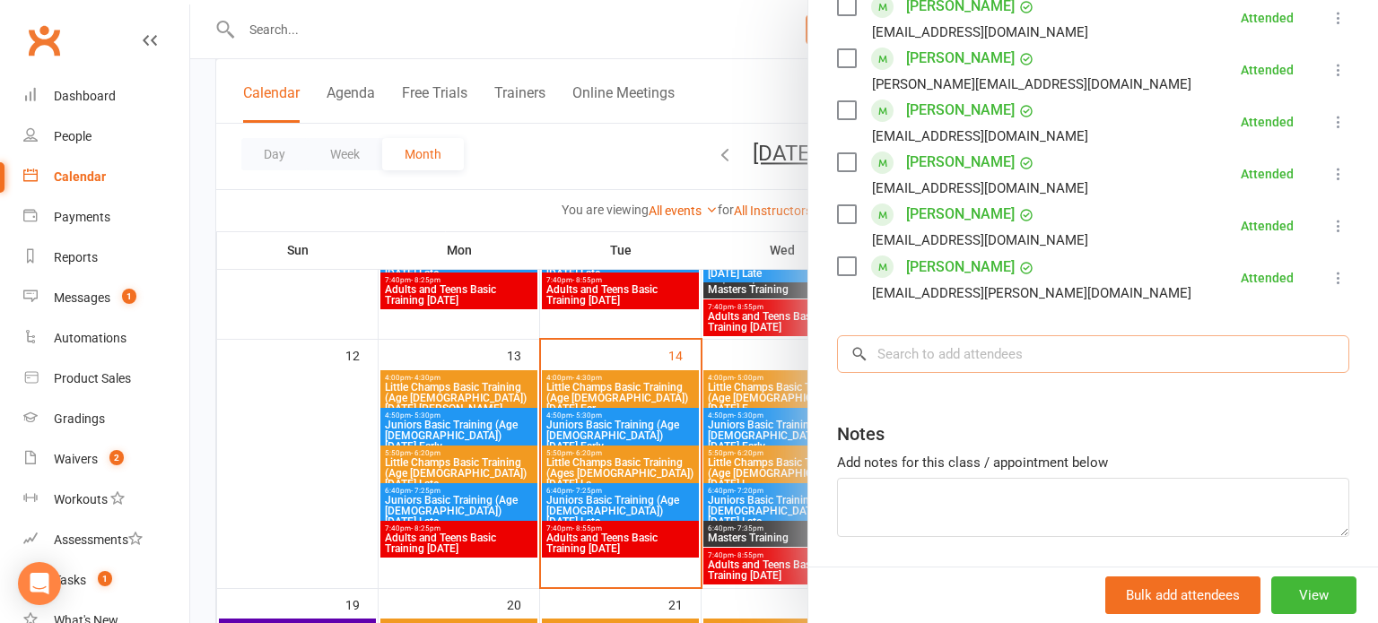
click at [1030, 335] on input "search" at bounding box center [1093, 354] width 512 height 38
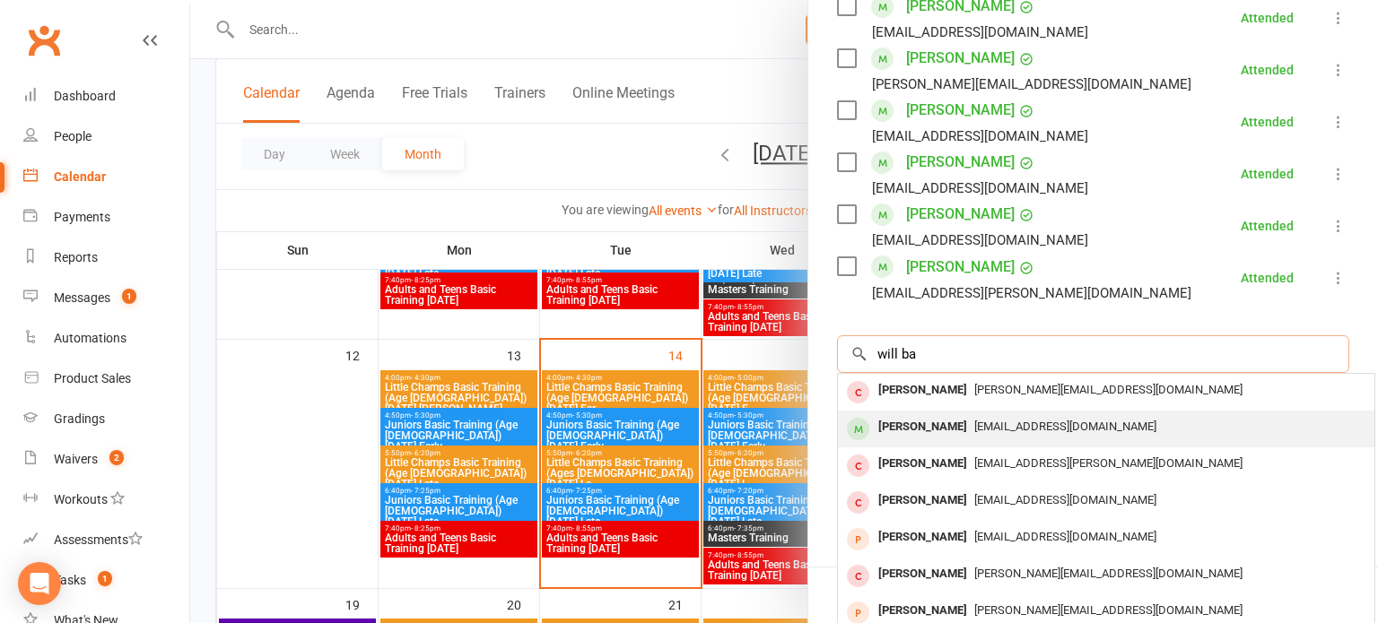
type input "will ba"
click at [991, 420] on span "liz.pascaud@hotmail.com" at bounding box center [1065, 426] width 182 height 13
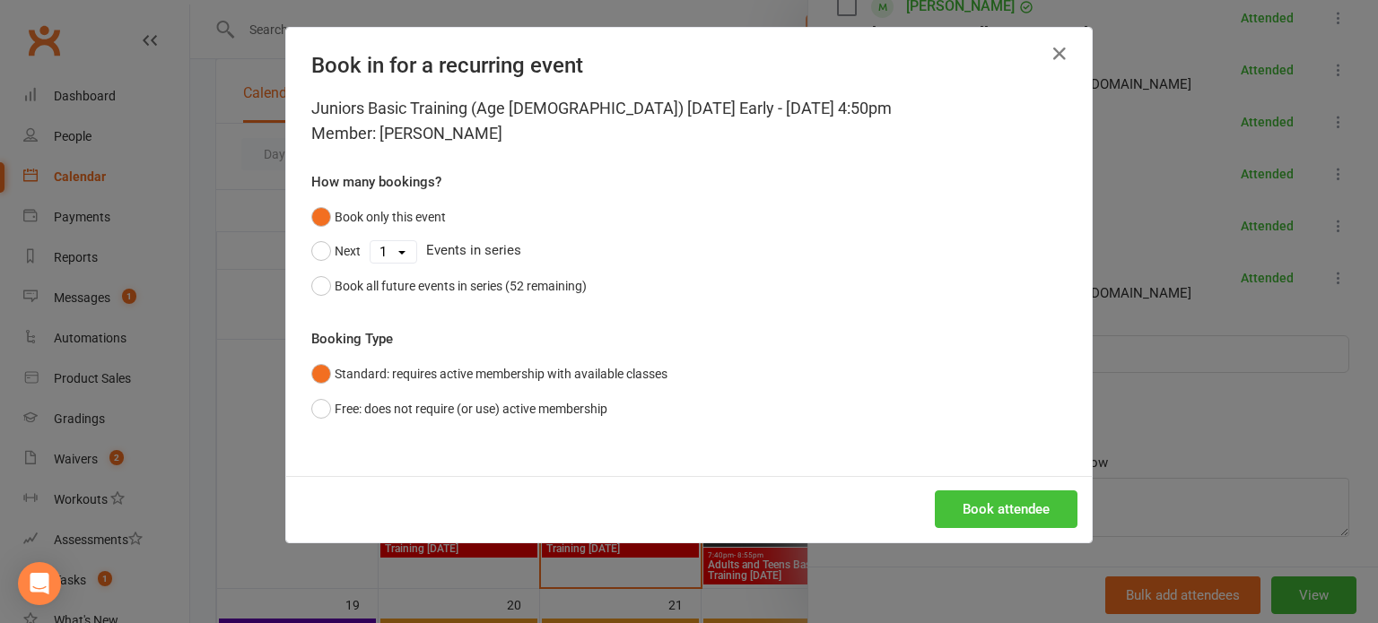
click at [987, 497] on button "Book attendee" at bounding box center [1006, 510] width 143 height 38
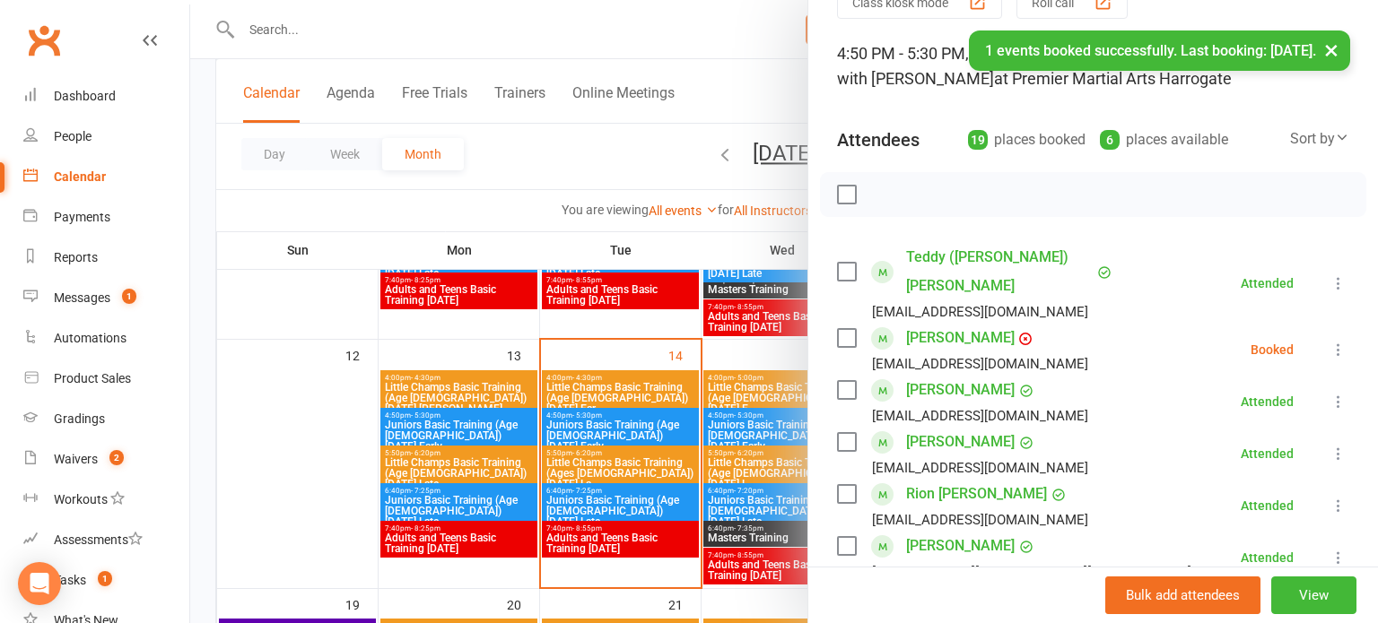
scroll to position [74, 0]
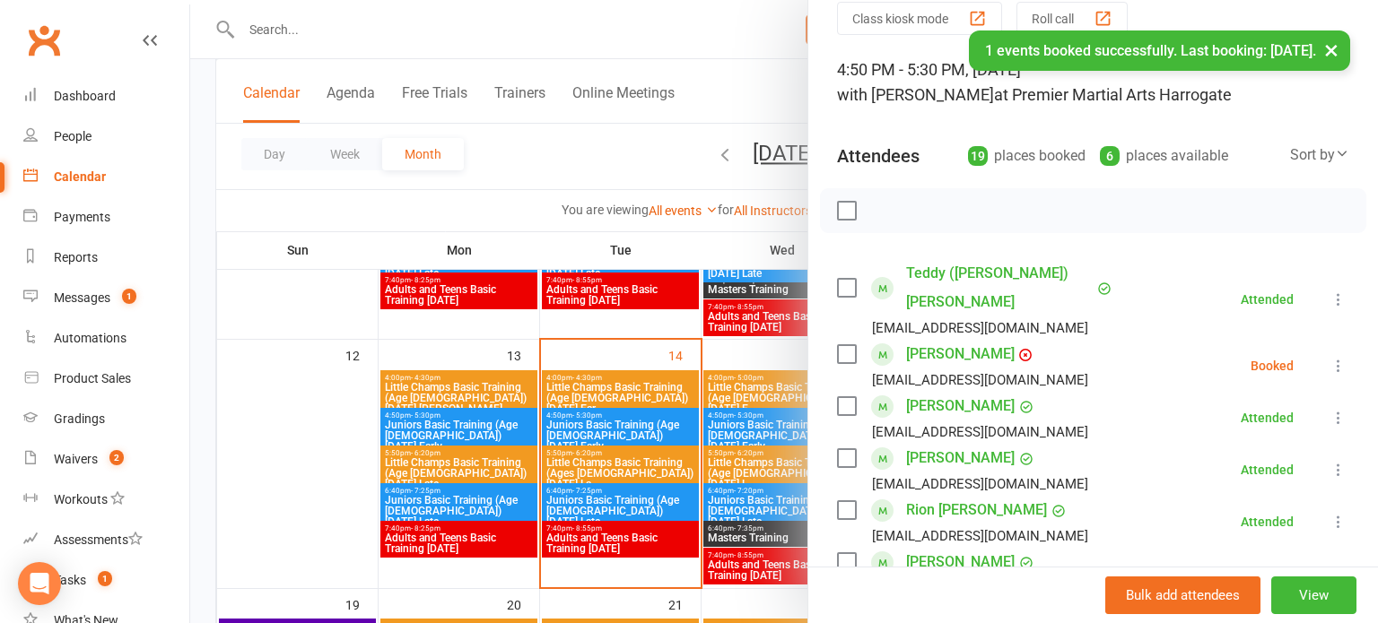
click at [1339, 357] on icon at bounding box center [1338, 366] width 18 height 18
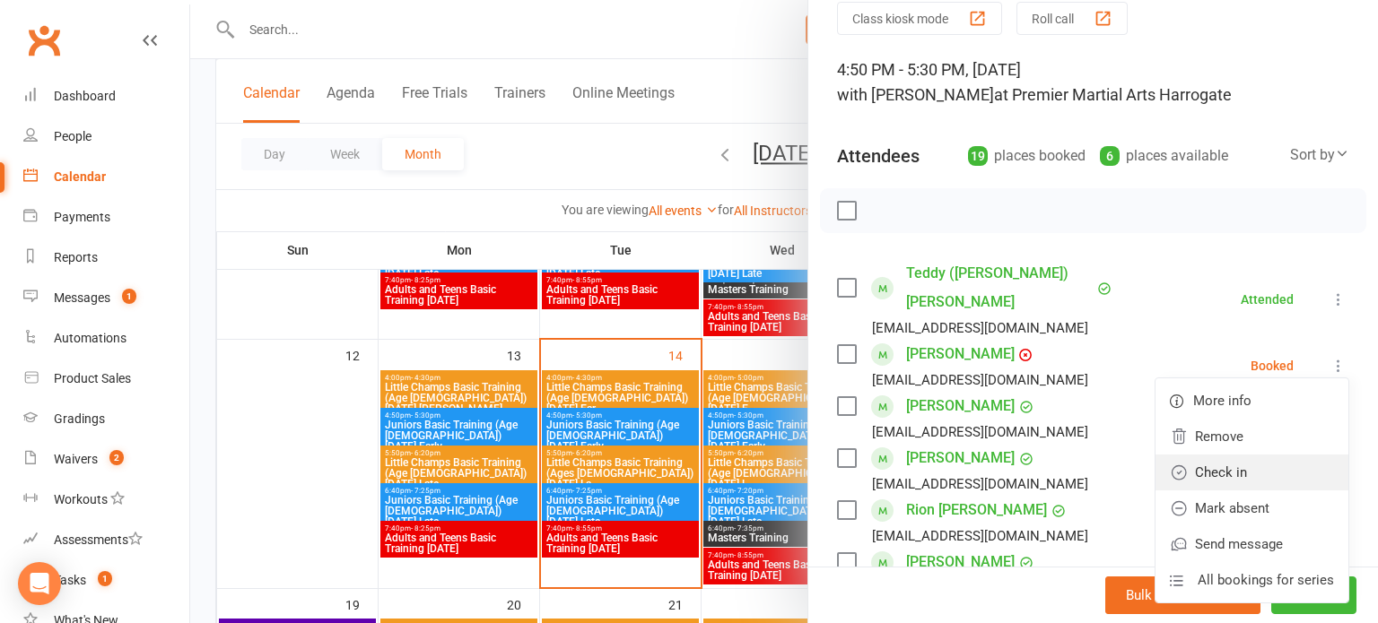
click at [1235, 455] on link "Check in" at bounding box center [1251, 473] width 193 height 36
